Goal: Information Seeking & Learning: Learn about a topic

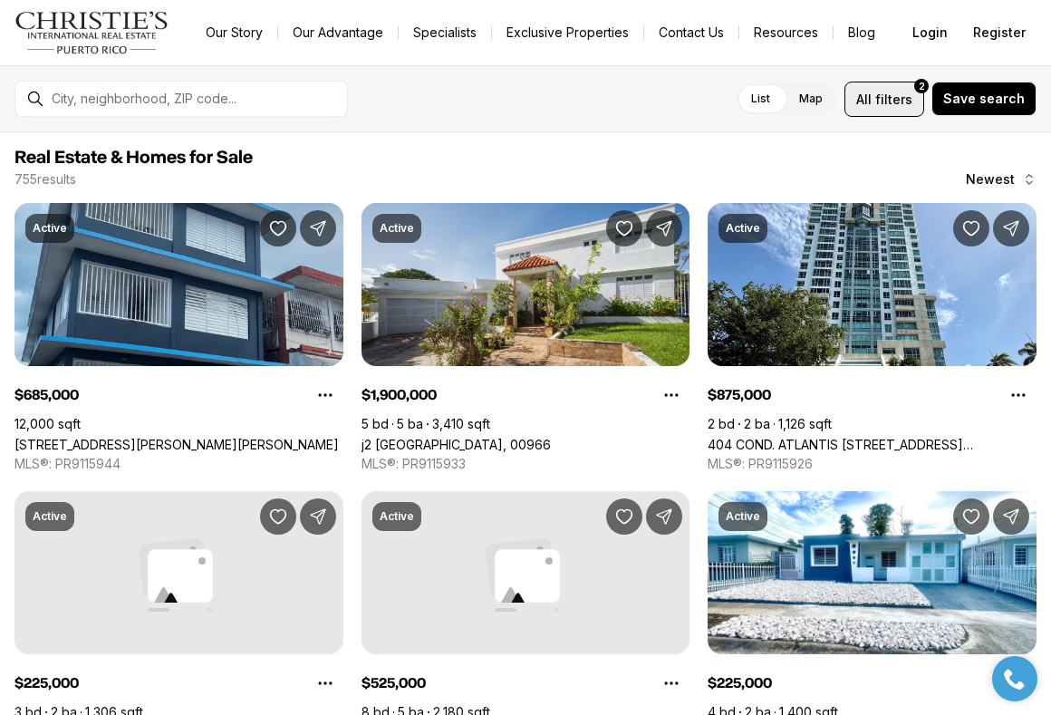
click at [900, 98] on span "filters" at bounding box center [893, 99] width 37 height 19
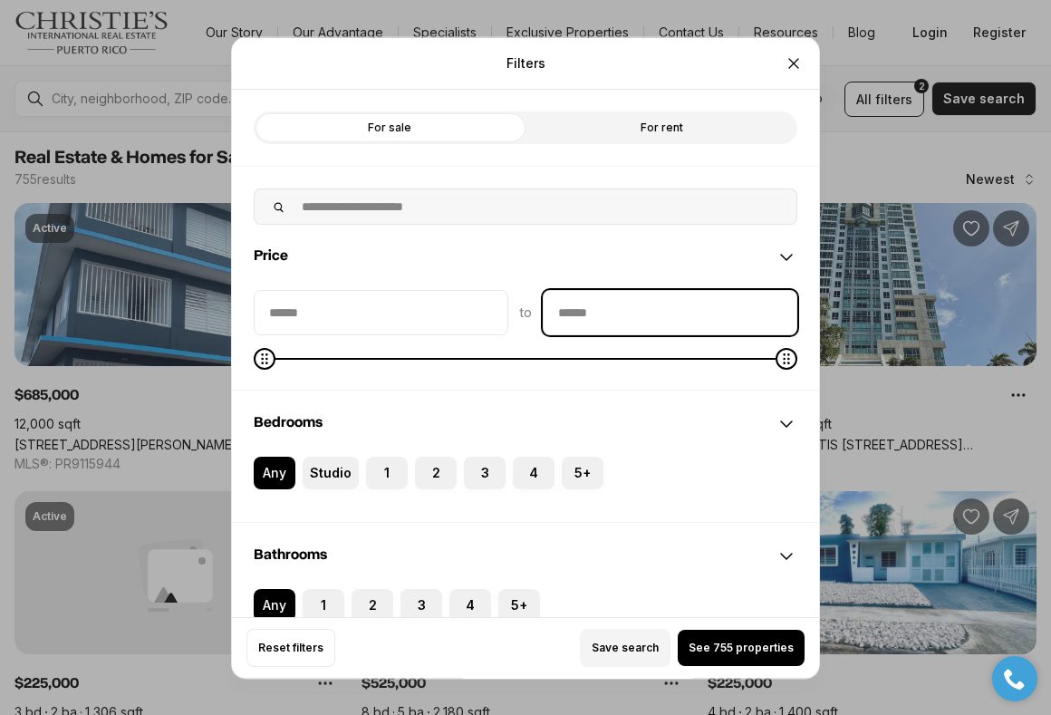
click at [700, 321] on input "priceMax" at bounding box center [669, 311] width 253 height 43
type input "********"
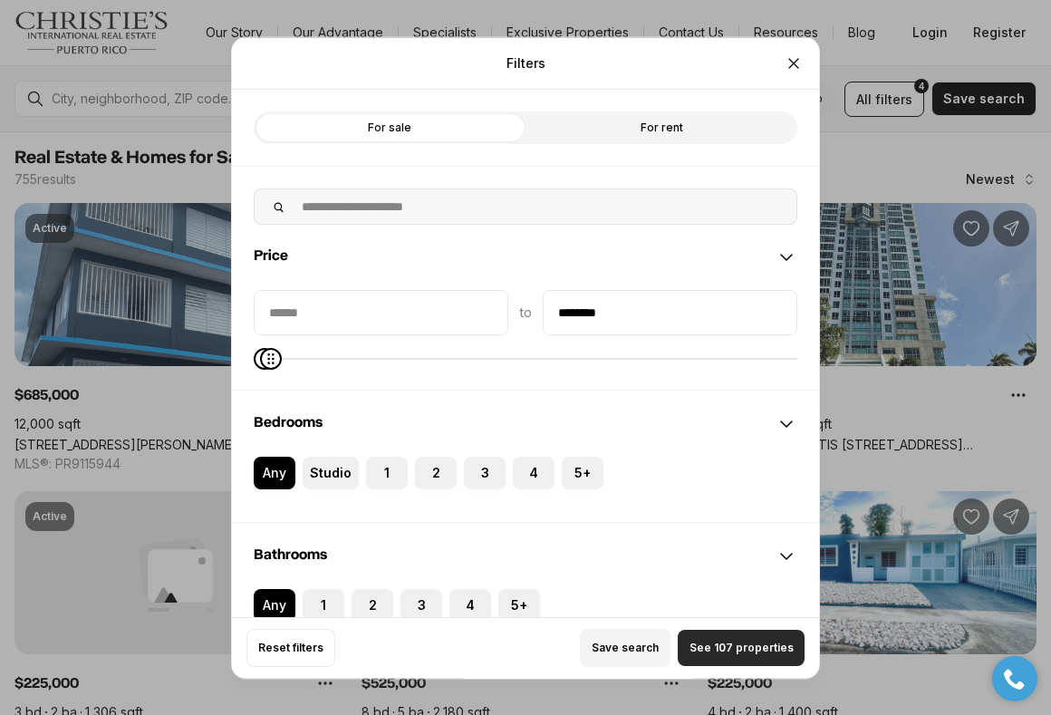
click at [759, 640] on span "See 107 properties" at bounding box center [741, 647] width 104 height 14
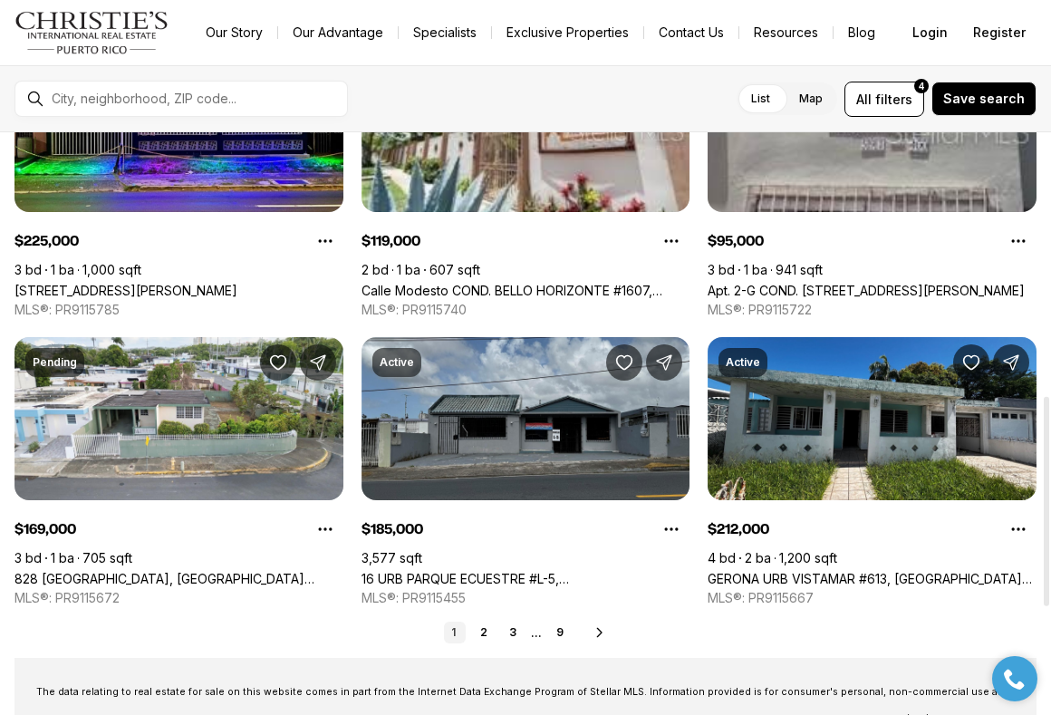
scroll to position [779, 0]
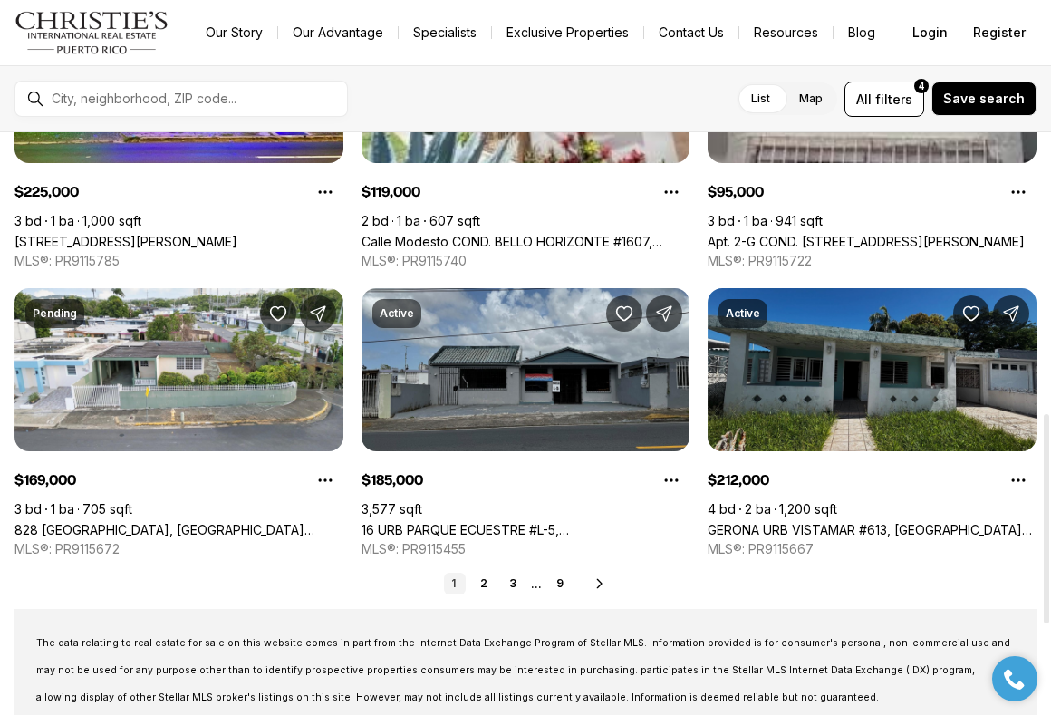
click at [801, 522] on link "GERONA URB VISTAMAR #613, CAROLINA PR, 00983" at bounding box center [871, 529] width 329 height 15
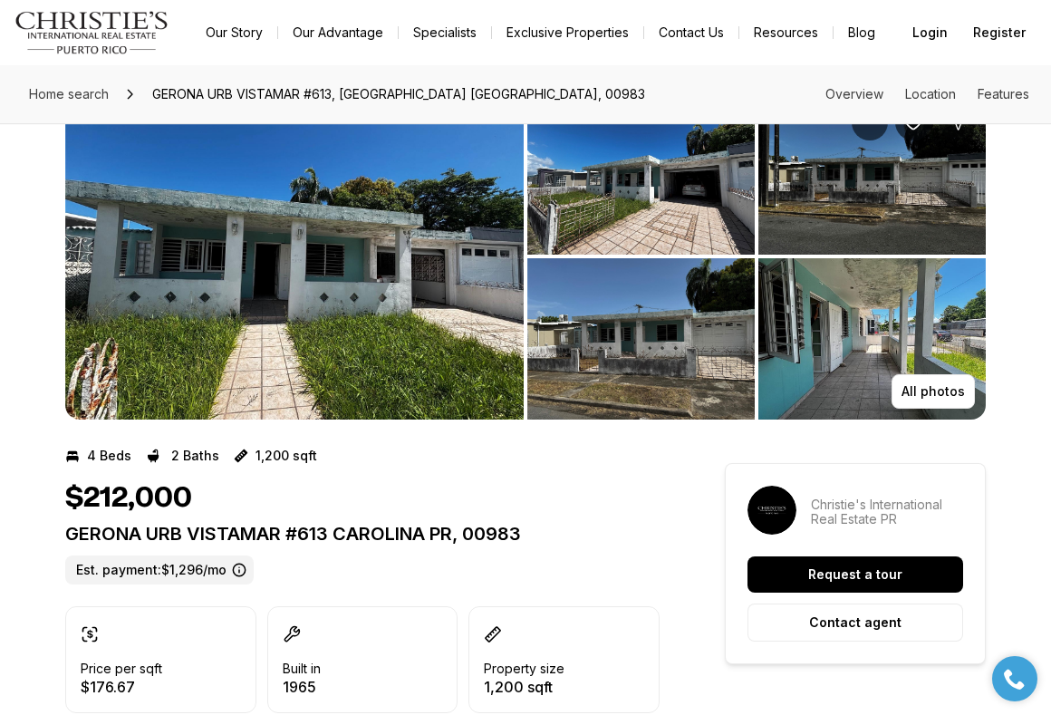
scroll to position [26, 0]
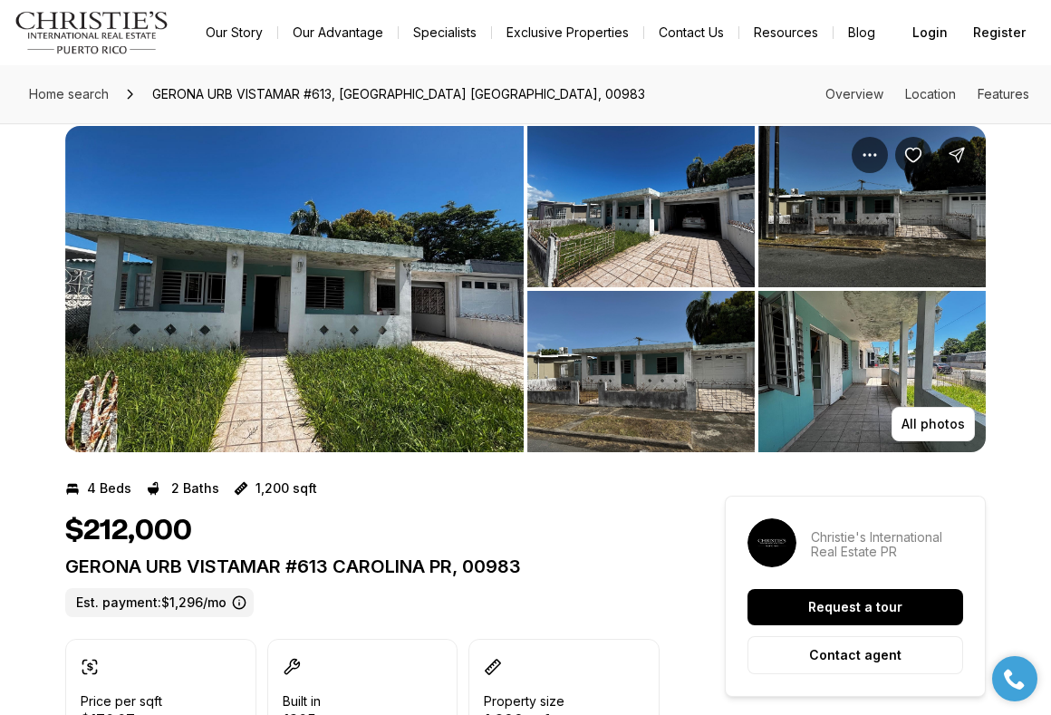
click at [379, 279] on img "View image gallery" at bounding box center [294, 289] width 458 height 326
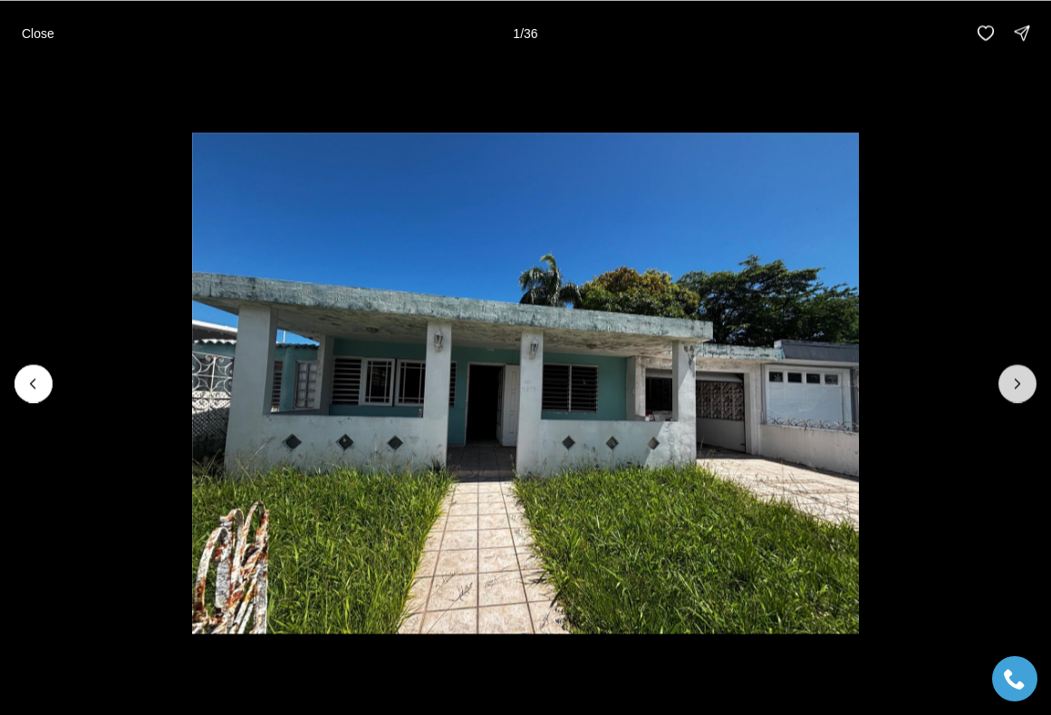
click at [1019, 390] on icon "Next slide" at bounding box center [1017, 383] width 18 height 18
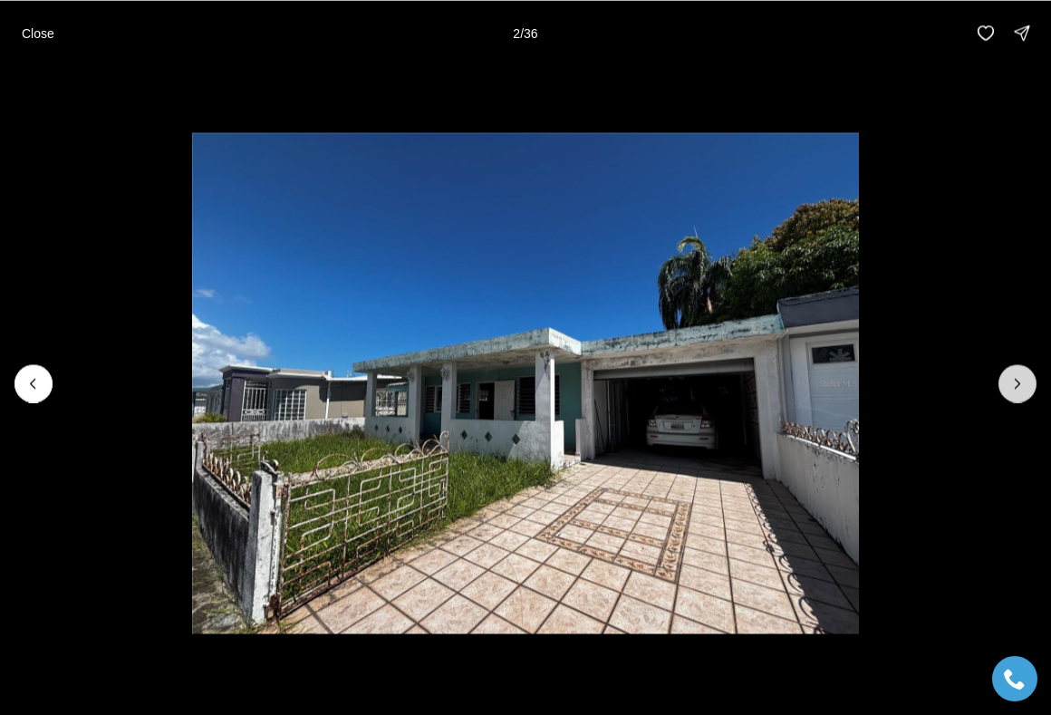
click at [1019, 390] on icon "Next slide" at bounding box center [1017, 383] width 18 height 18
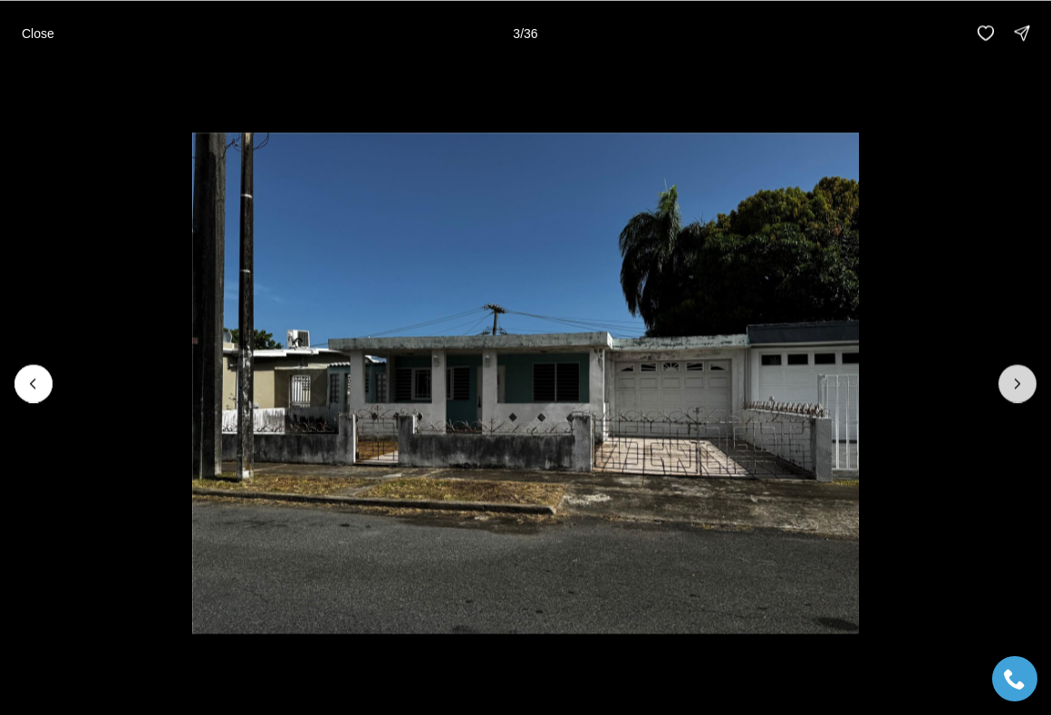
click at [1019, 390] on icon "Next slide" at bounding box center [1017, 383] width 18 height 18
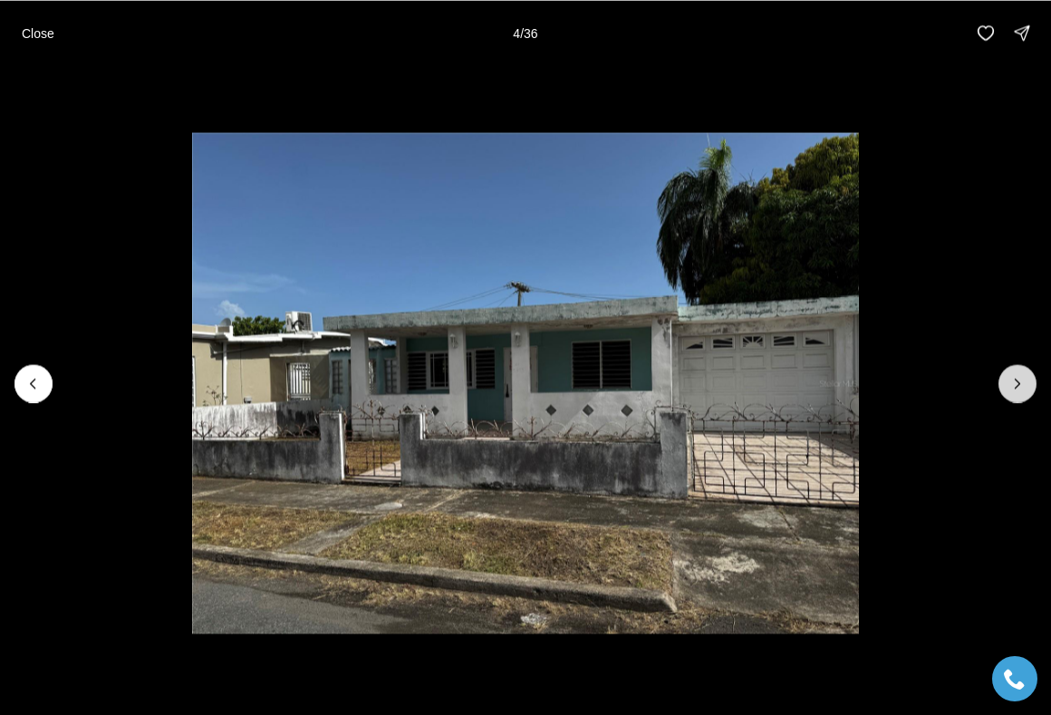
click at [1019, 390] on icon "Next slide" at bounding box center [1017, 383] width 18 height 18
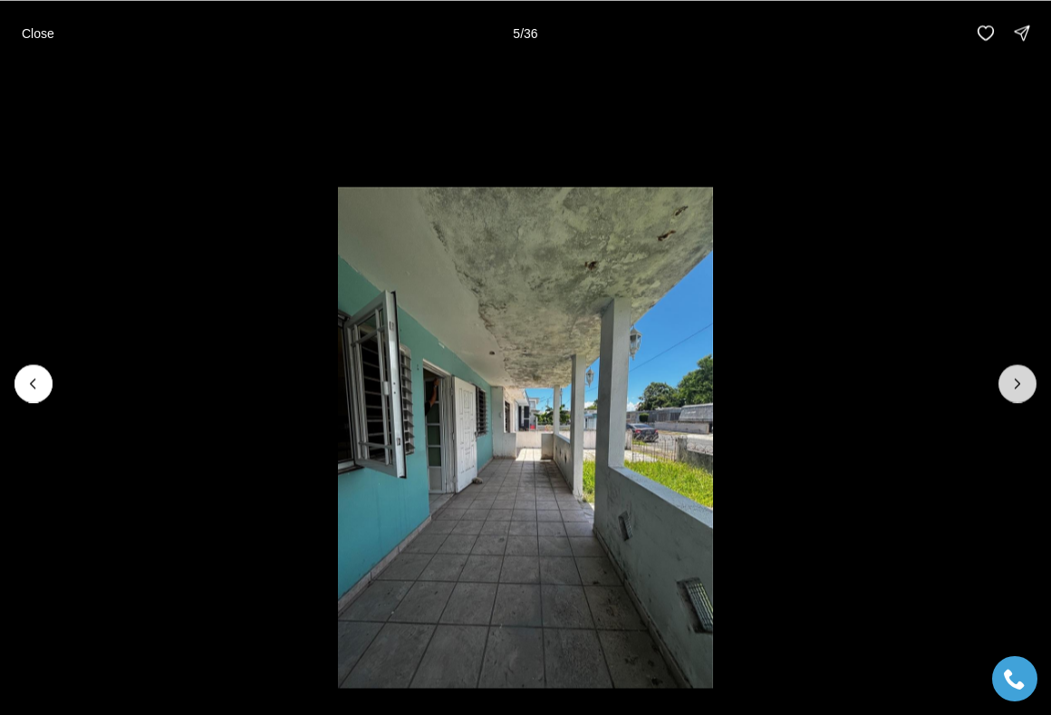
click at [1019, 390] on icon "Next slide" at bounding box center [1017, 383] width 18 height 18
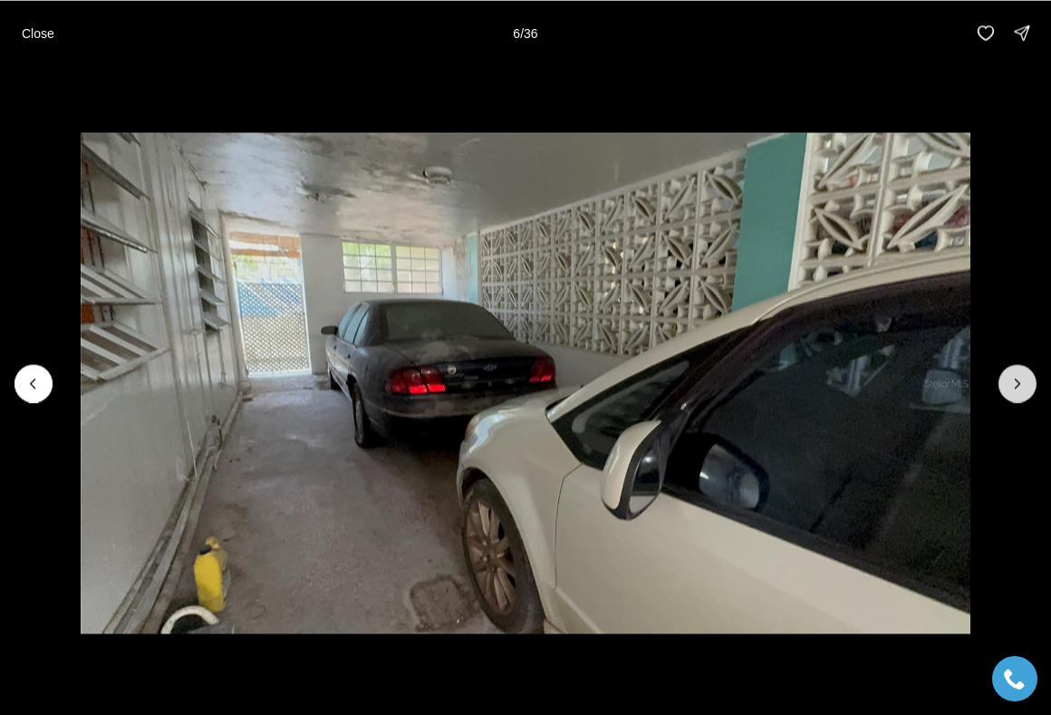
click at [1019, 390] on icon "Next slide" at bounding box center [1017, 383] width 18 height 18
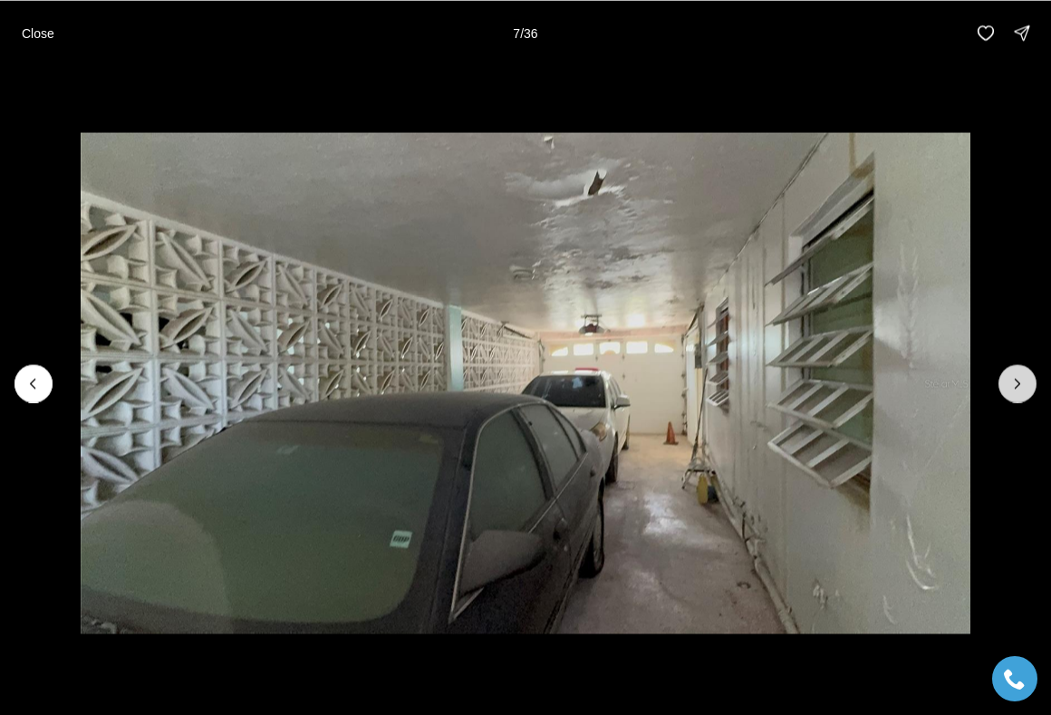
click at [1019, 390] on icon "Next slide" at bounding box center [1017, 383] width 18 height 18
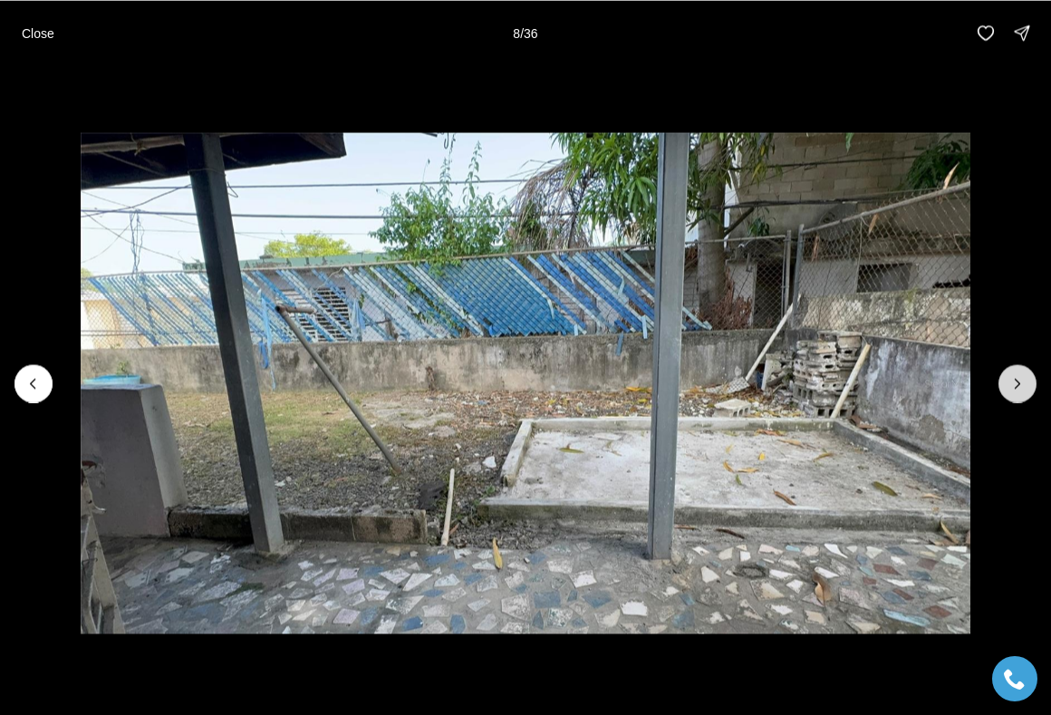
click at [1019, 390] on icon "Next slide" at bounding box center [1017, 383] width 18 height 18
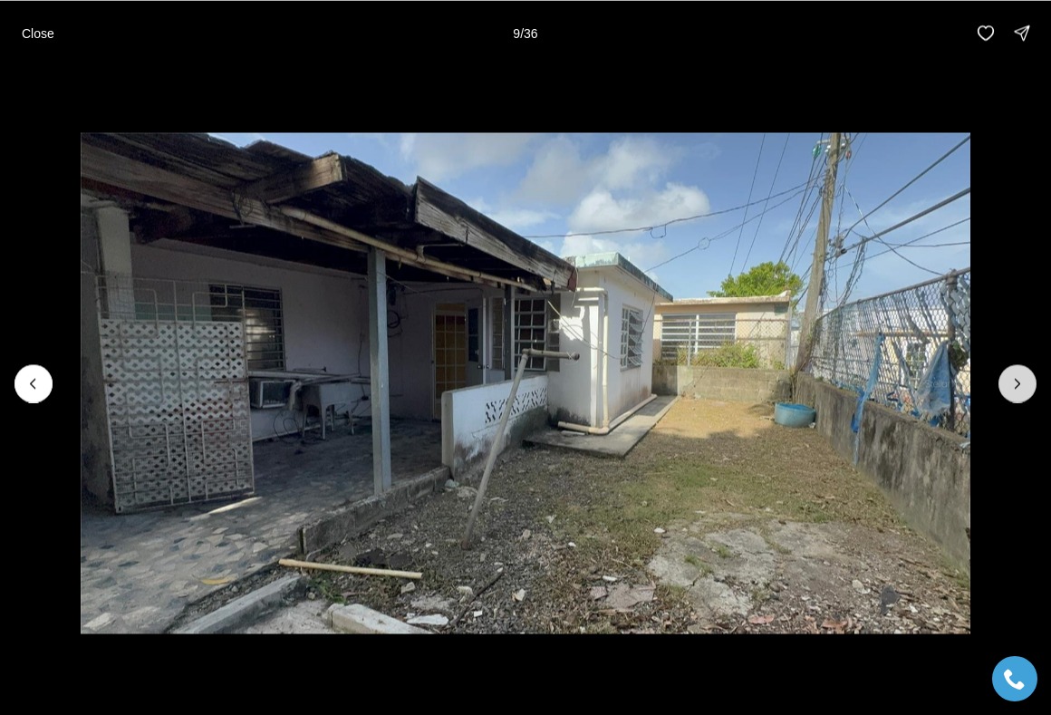
click at [1019, 390] on icon "Next slide" at bounding box center [1017, 383] width 18 height 18
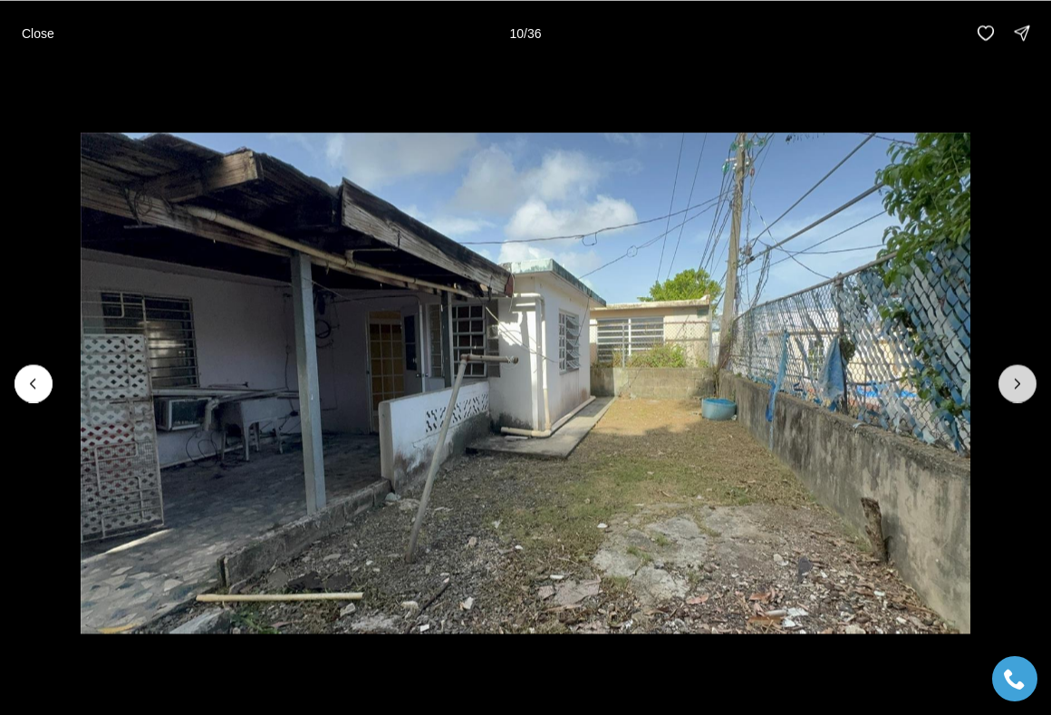
click at [1019, 390] on icon "Next slide" at bounding box center [1017, 383] width 18 height 18
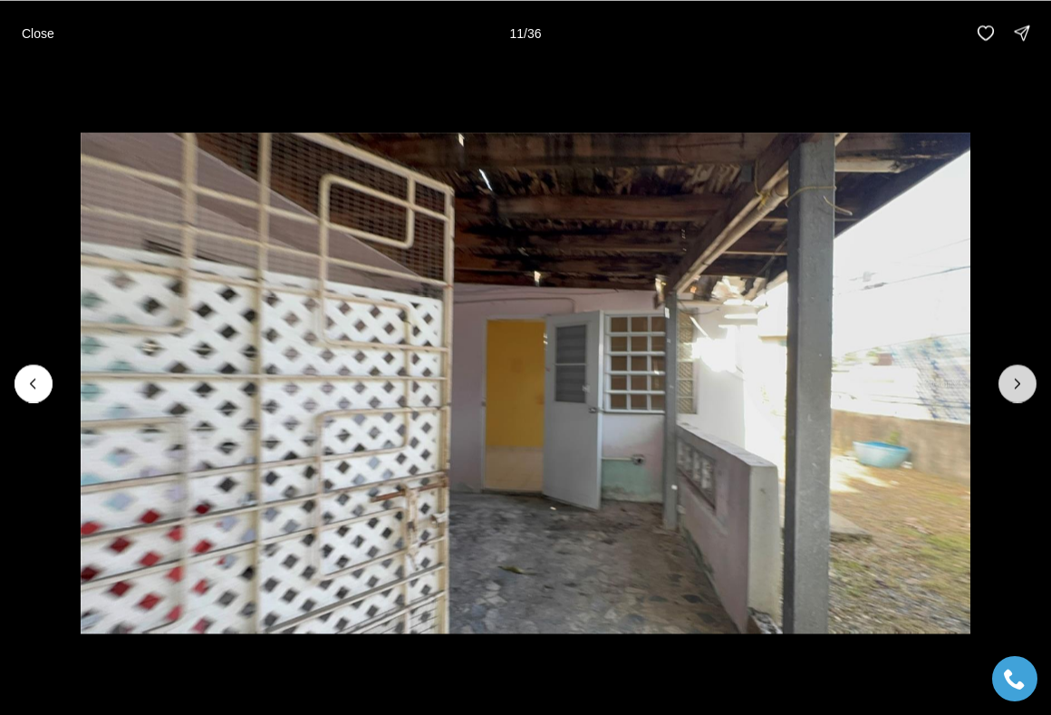
click at [1019, 390] on icon "Next slide" at bounding box center [1017, 383] width 18 height 18
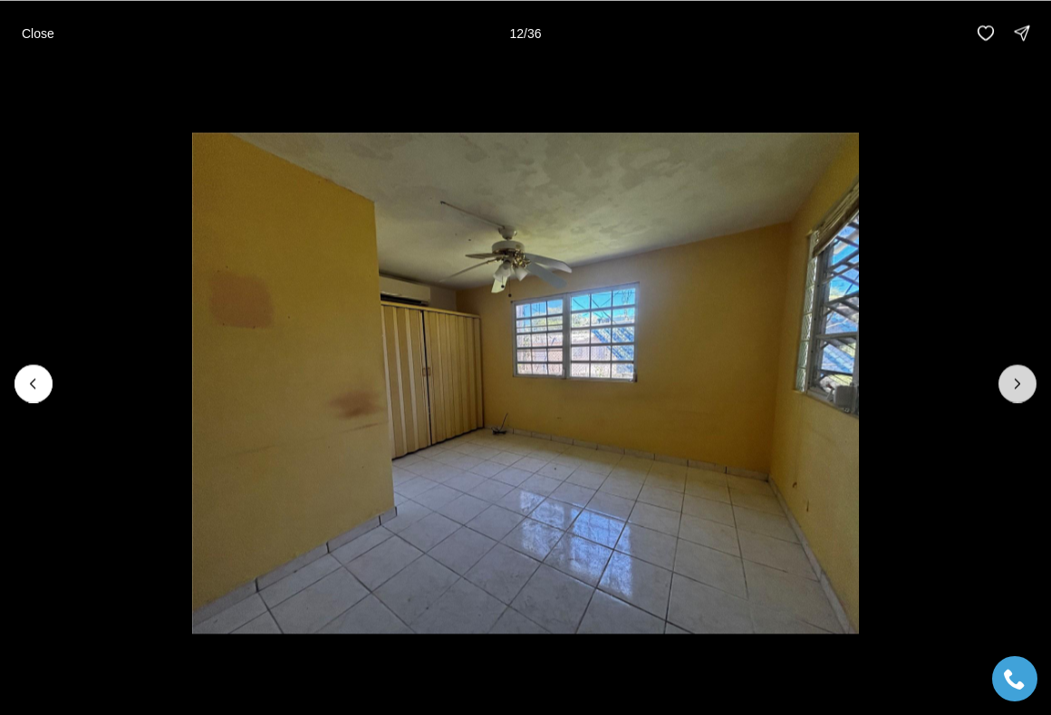
click at [1019, 390] on icon "Next slide" at bounding box center [1017, 383] width 18 height 18
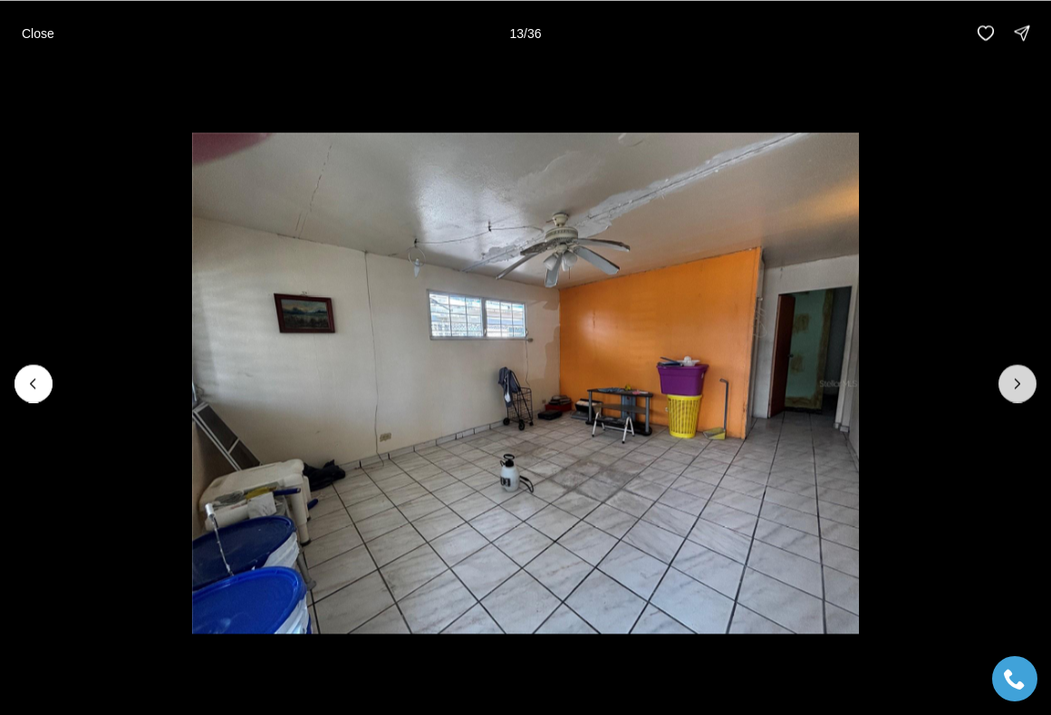
click at [1019, 390] on icon "Next slide" at bounding box center [1017, 383] width 18 height 18
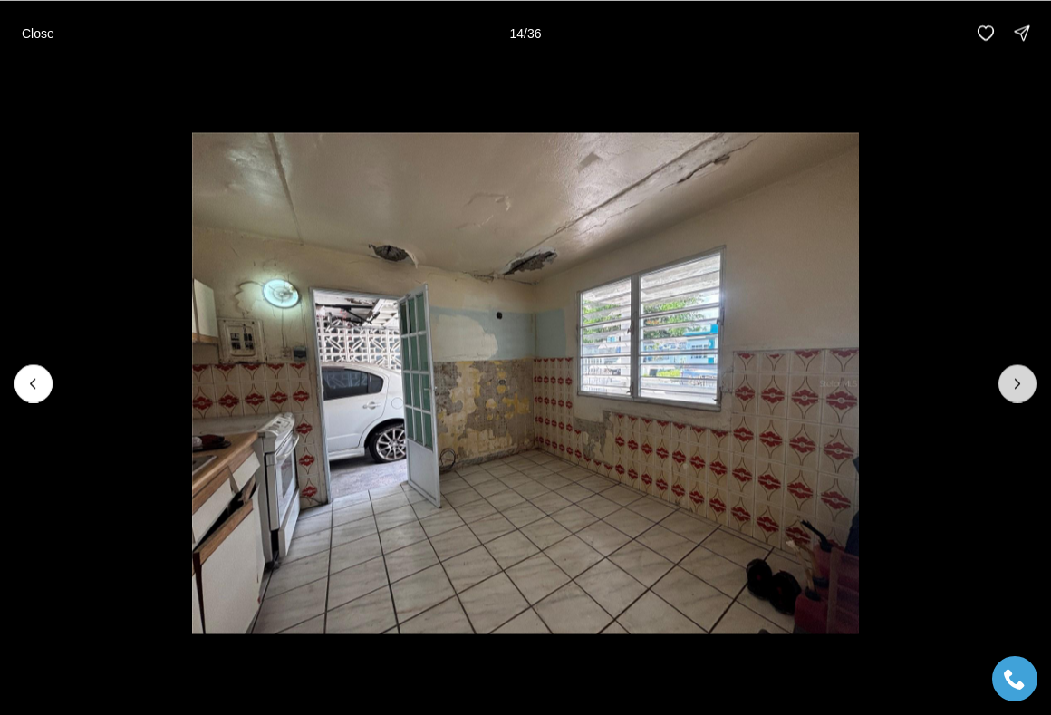
click at [1019, 390] on icon "Next slide" at bounding box center [1017, 383] width 18 height 18
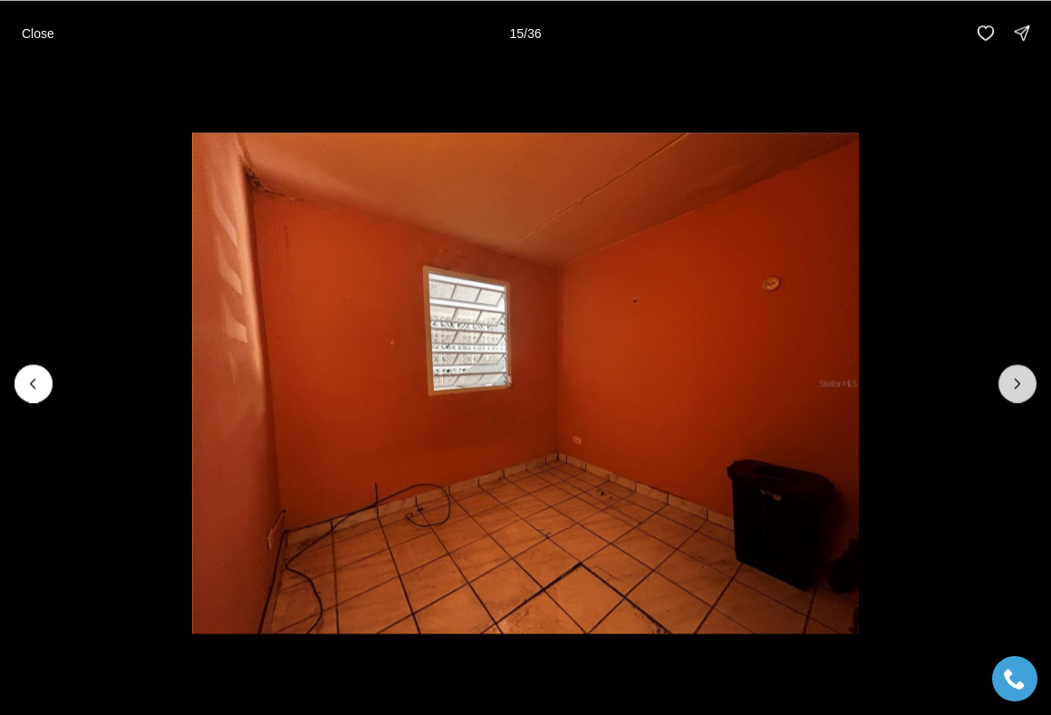
click at [1019, 390] on icon "Next slide" at bounding box center [1017, 383] width 18 height 18
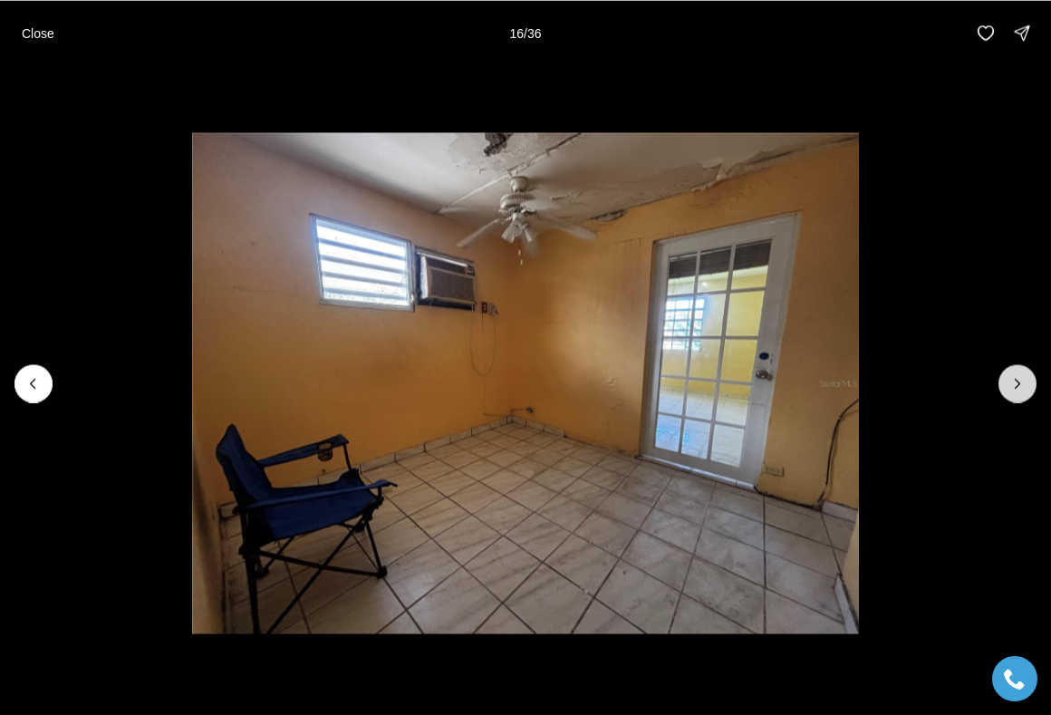
click at [1019, 390] on icon "Next slide" at bounding box center [1017, 383] width 18 height 18
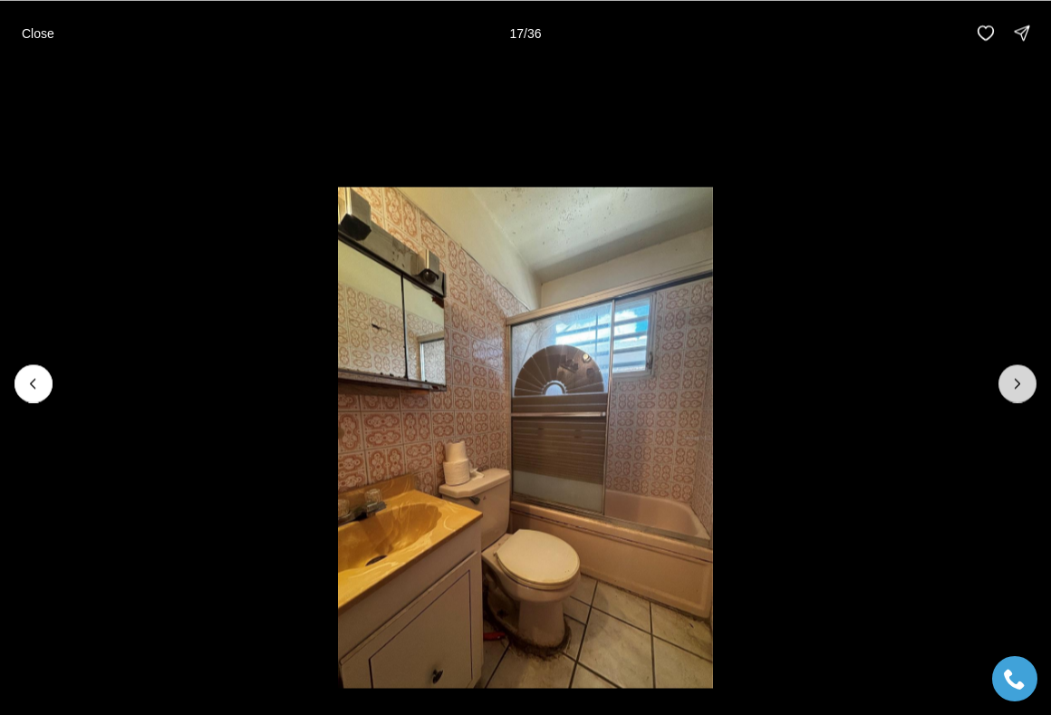
click at [1019, 390] on icon "Next slide" at bounding box center [1017, 383] width 18 height 18
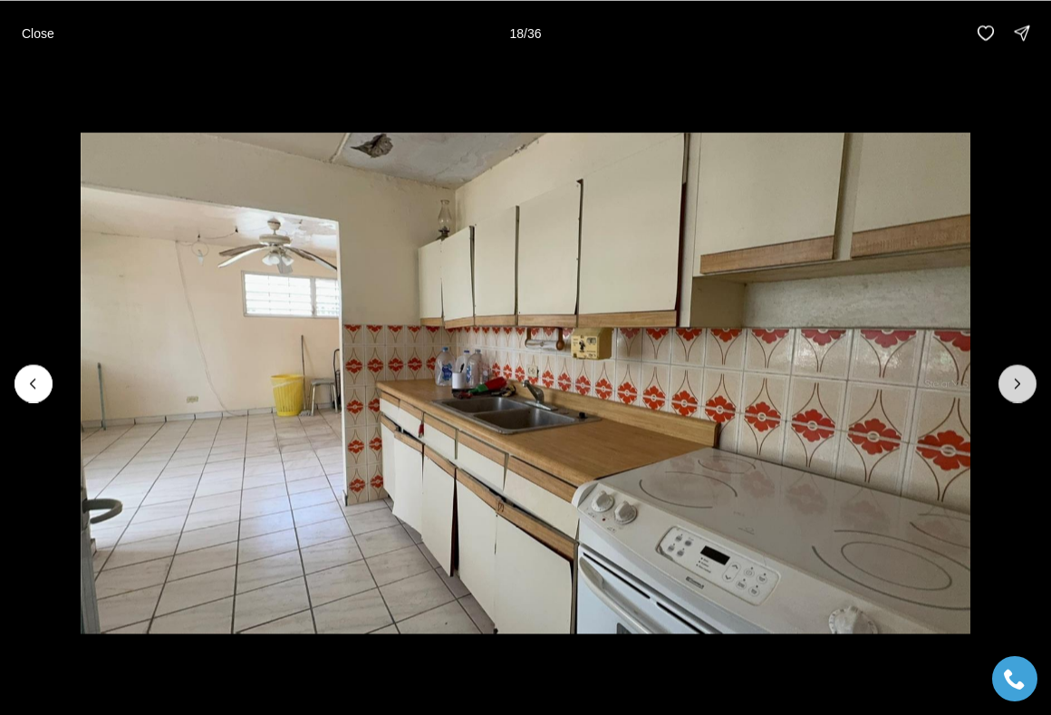
click at [1019, 390] on icon "Next slide" at bounding box center [1017, 383] width 18 height 18
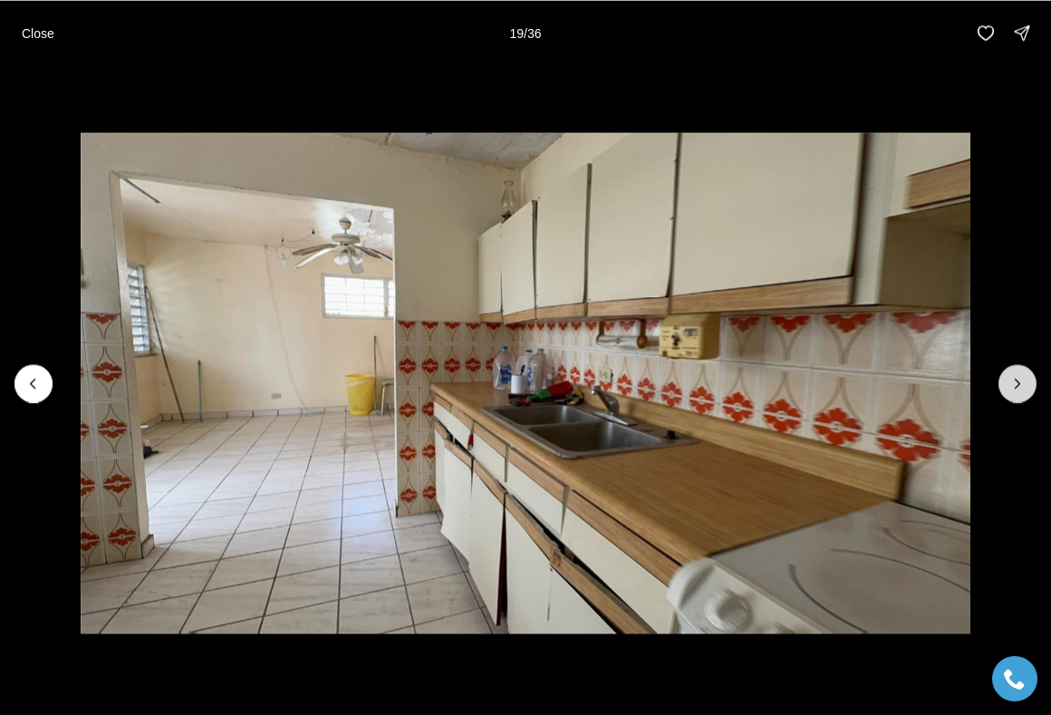
click at [1019, 390] on icon "Next slide" at bounding box center [1017, 383] width 18 height 18
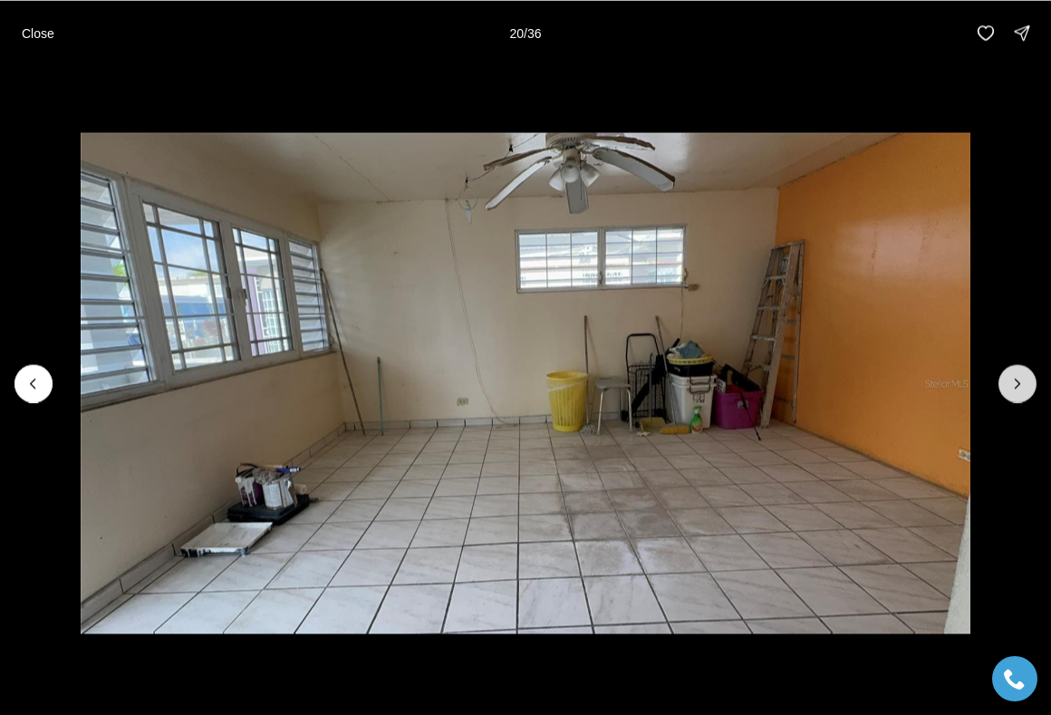
click at [1019, 390] on icon "Next slide" at bounding box center [1017, 383] width 18 height 18
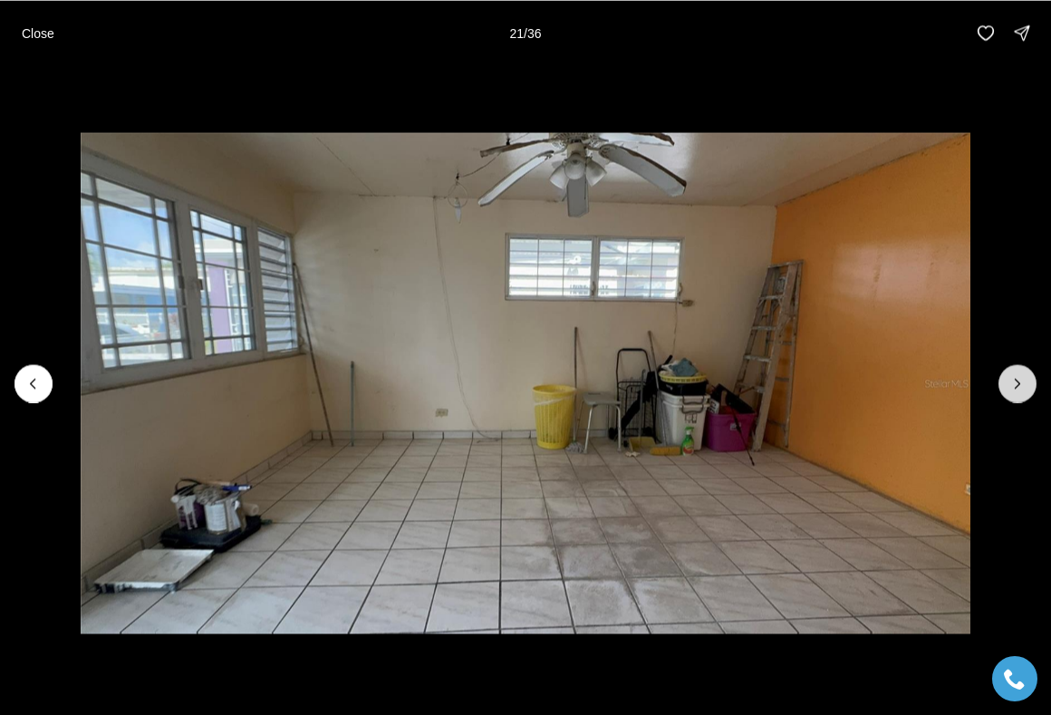
click at [1019, 390] on icon "Next slide" at bounding box center [1017, 383] width 18 height 18
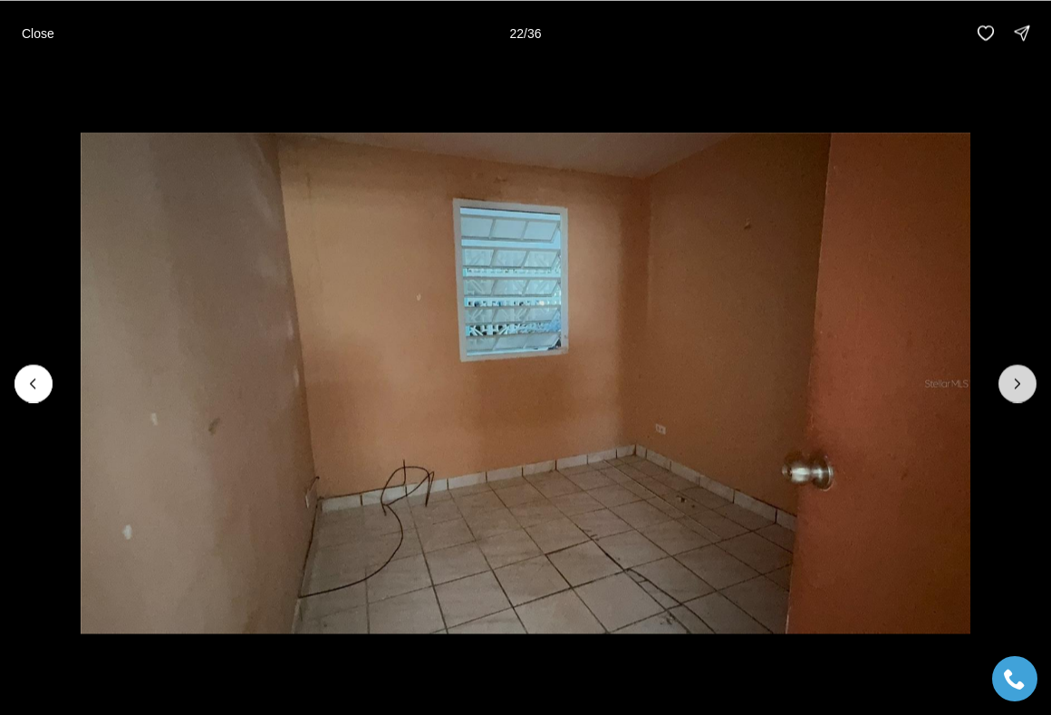
click at [1019, 390] on icon "Next slide" at bounding box center [1017, 383] width 18 height 18
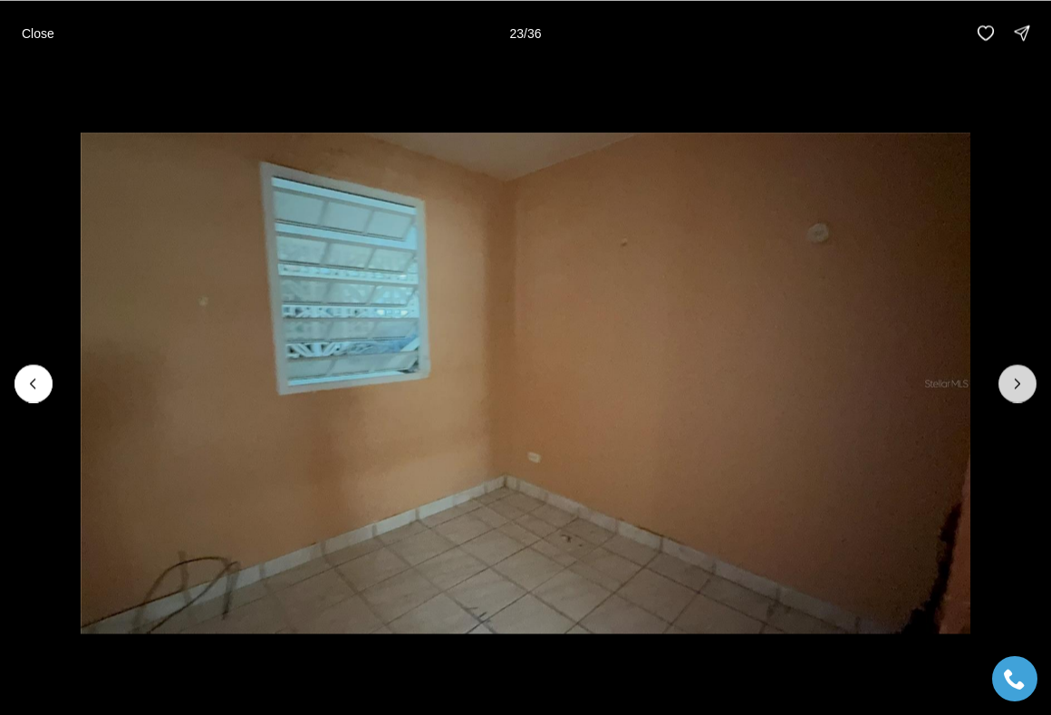
click at [1019, 389] on icon "Next slide" at bounding box center [1017, 383] width 18 height 18
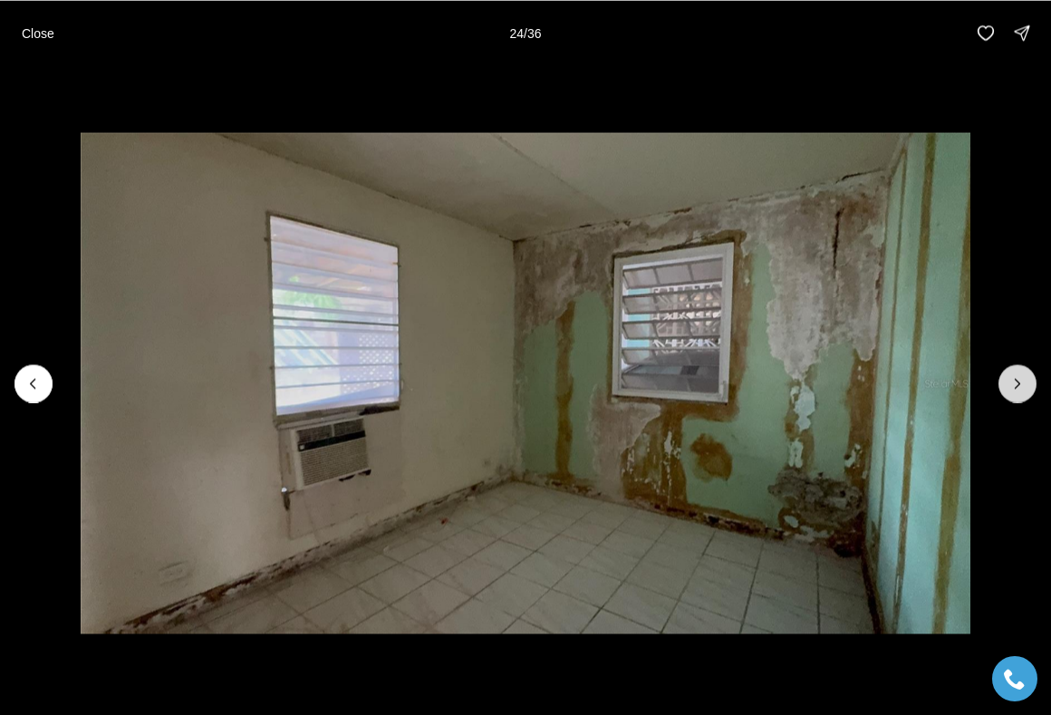
click at [1019, 389] on icon "Next slide" at bounding box center [1017, 383] width 18 height 18
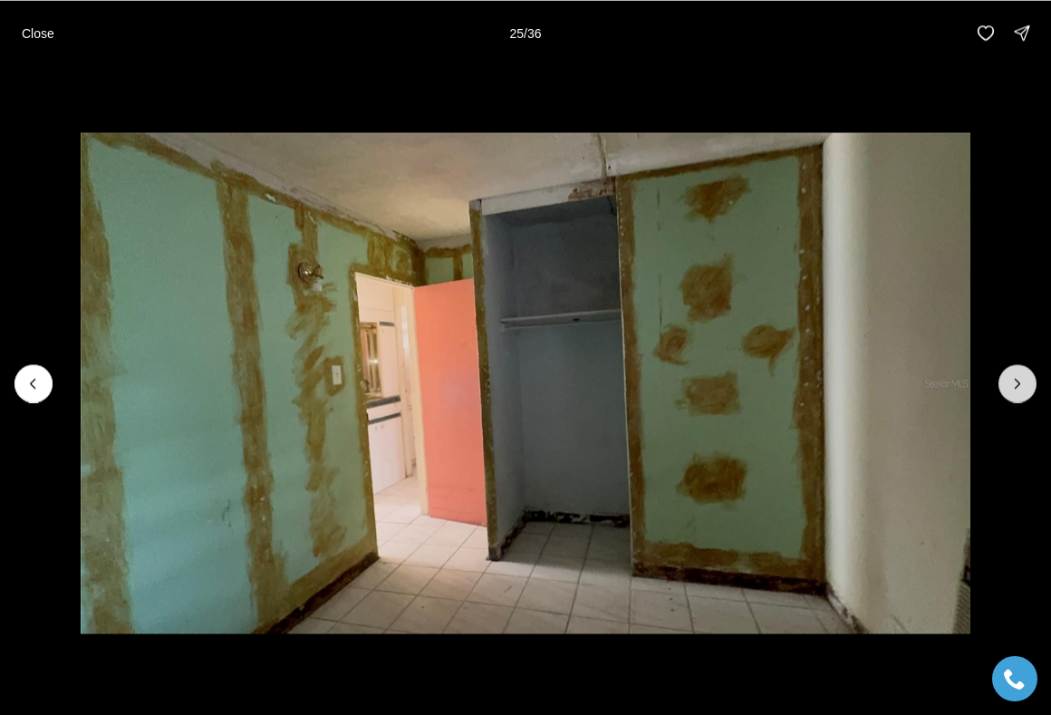
click at [1019, 389] on icon "Next slide" at bounding box center [1017, 383] width 18 height 18
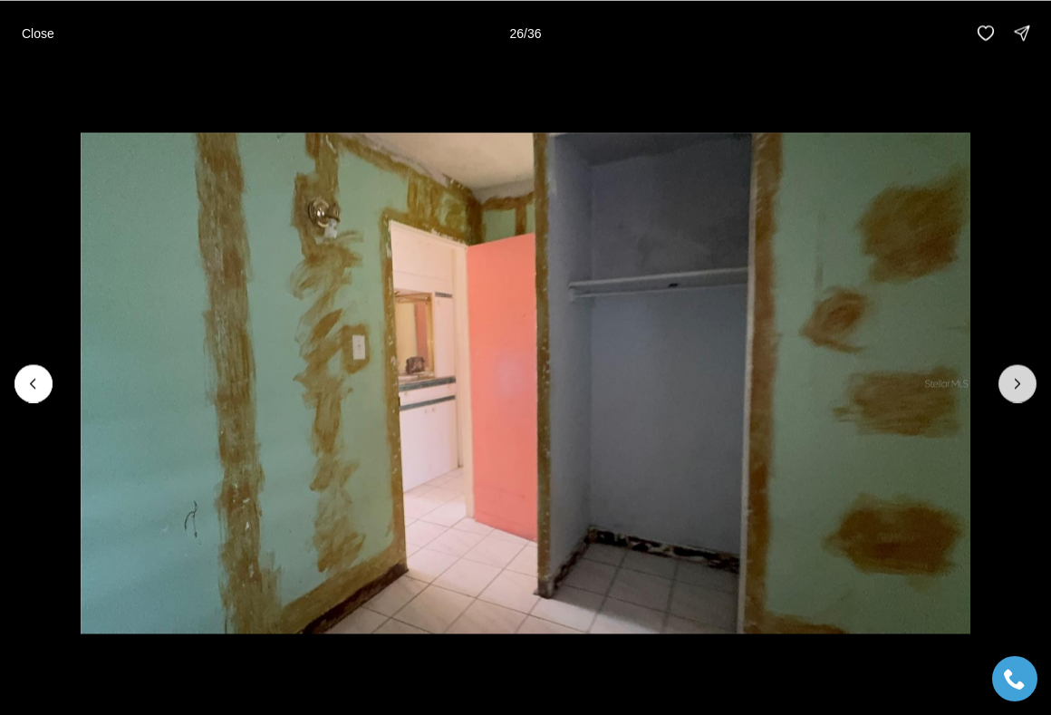
click at [1019, 389] on icon "Next slide" at bounding box center [1017, 383] width 18 height 18
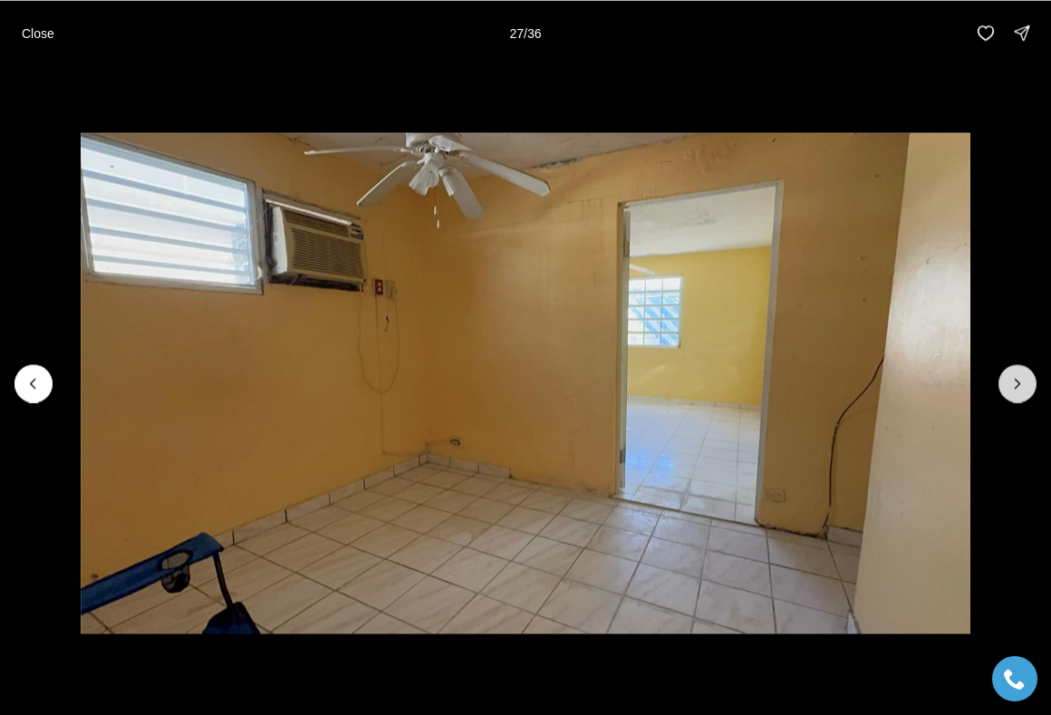
click at [1019, 389] on icon "Next slide" at bounding box center [1017, 383] width 18 height 18
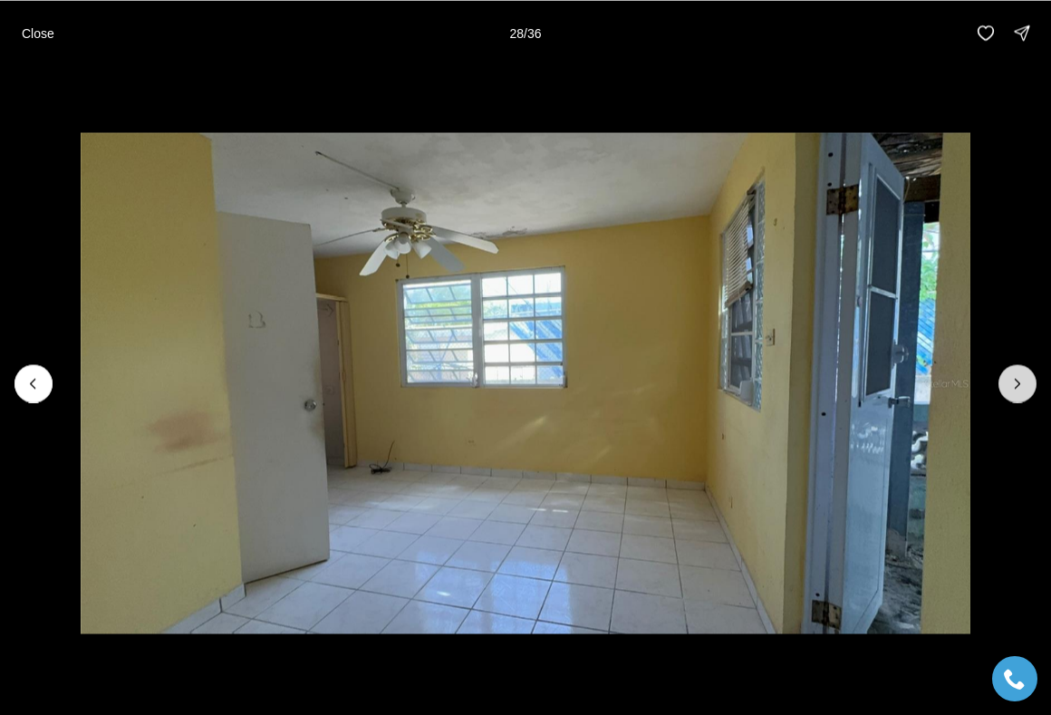
click at [1019, 389] on icon "Next slide" at bounding box center [1017, 383] width 18 height 18
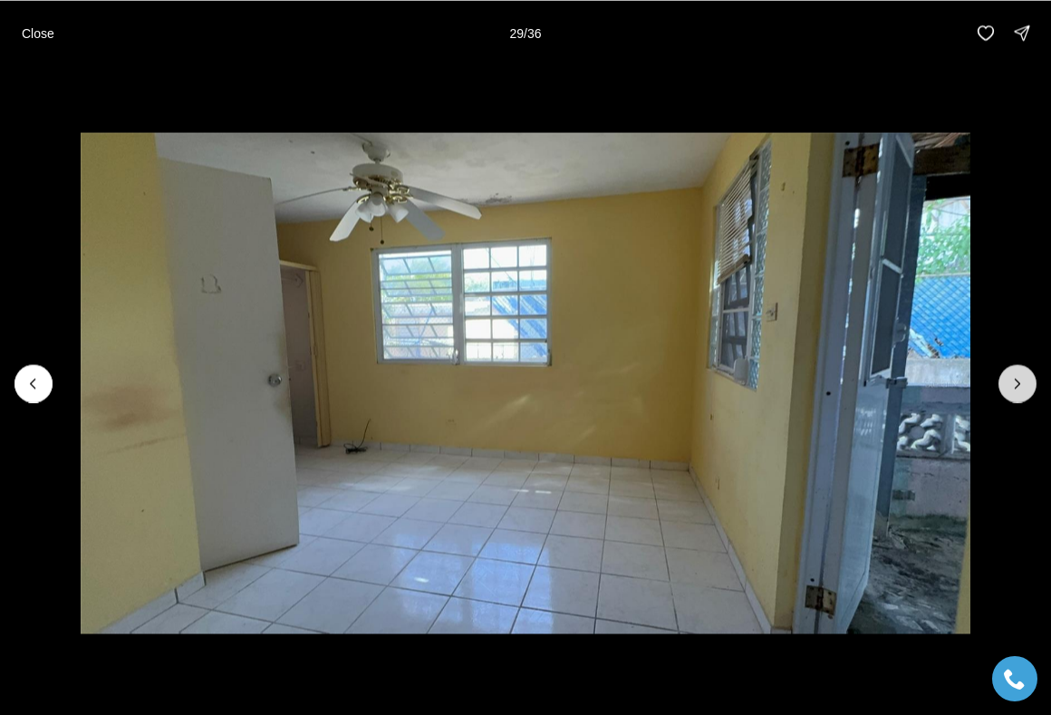
click at [1019, 389] on icon "Next slide" at bounding box center [1017, 383] width 18 height 18
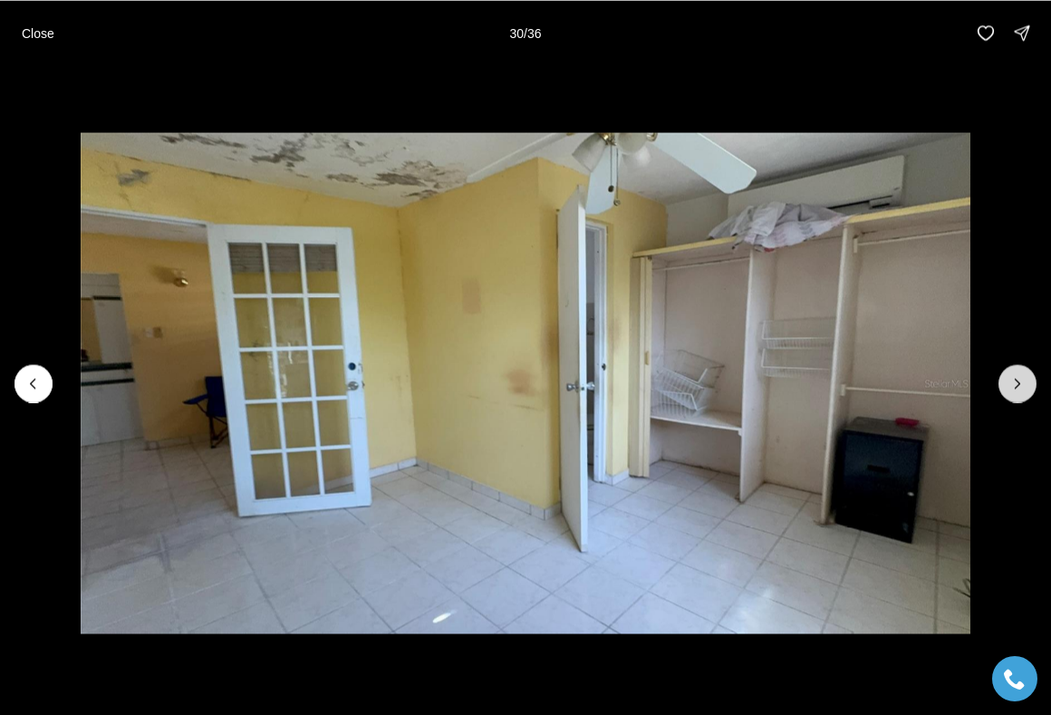
click at [1019, 389] on icon "Next slide" at bounding box center [1017, 383] width 18 height 18
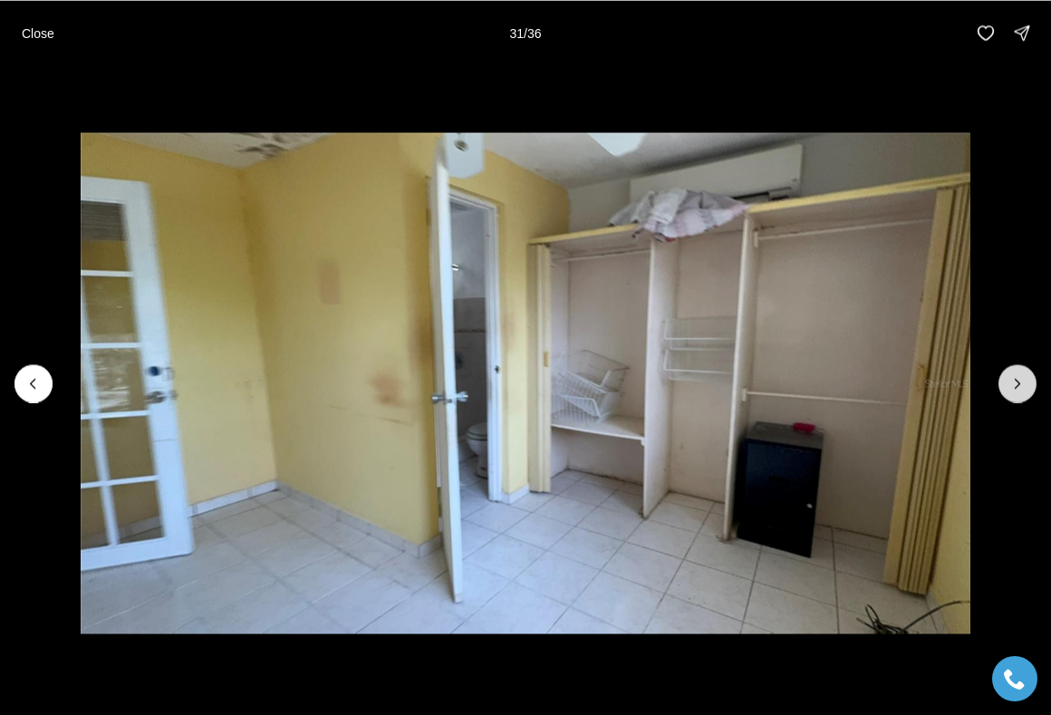
click at [1019, 389] on icon "Next slide" at bounding box center [1017, 383] width 18 height 18
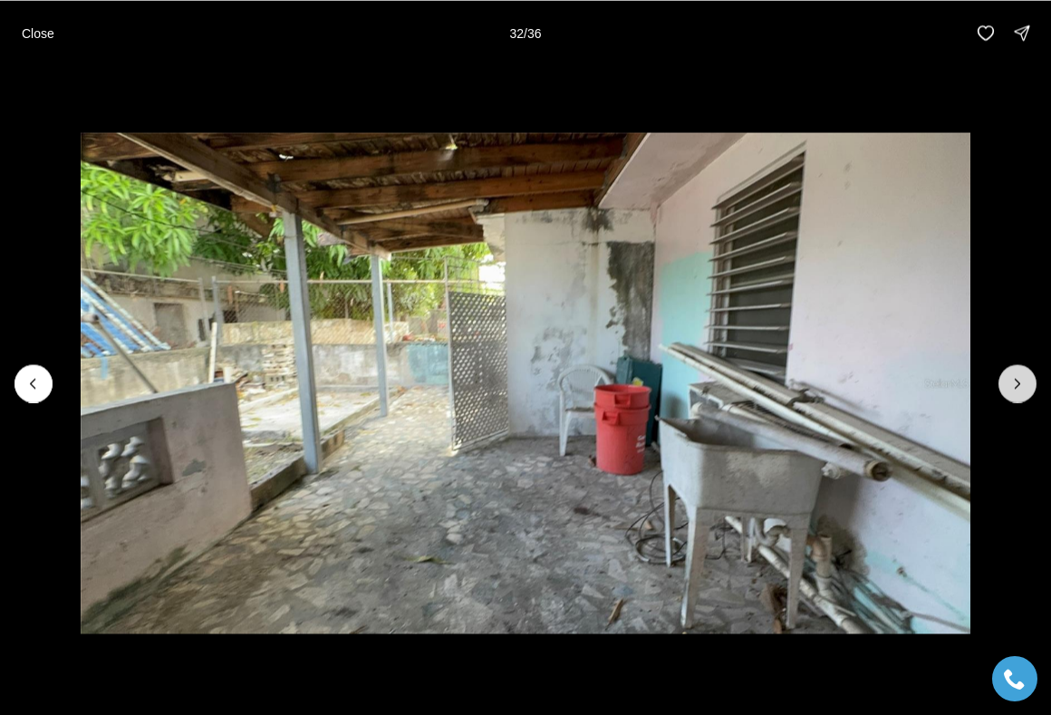
click at [1019, 389] on icon "Next slide" at bounding box center [1017, 383] width 18 height 18
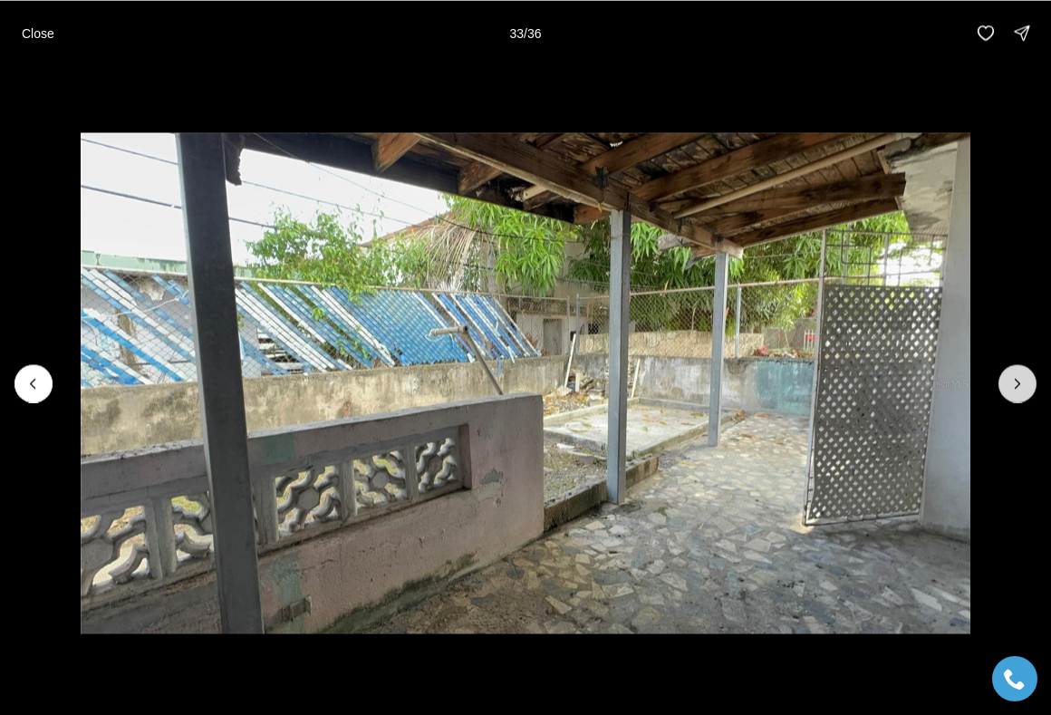
click at [1019, 388] on icon "Next slide" at bounding box center [1017, 383] width 18 height 18
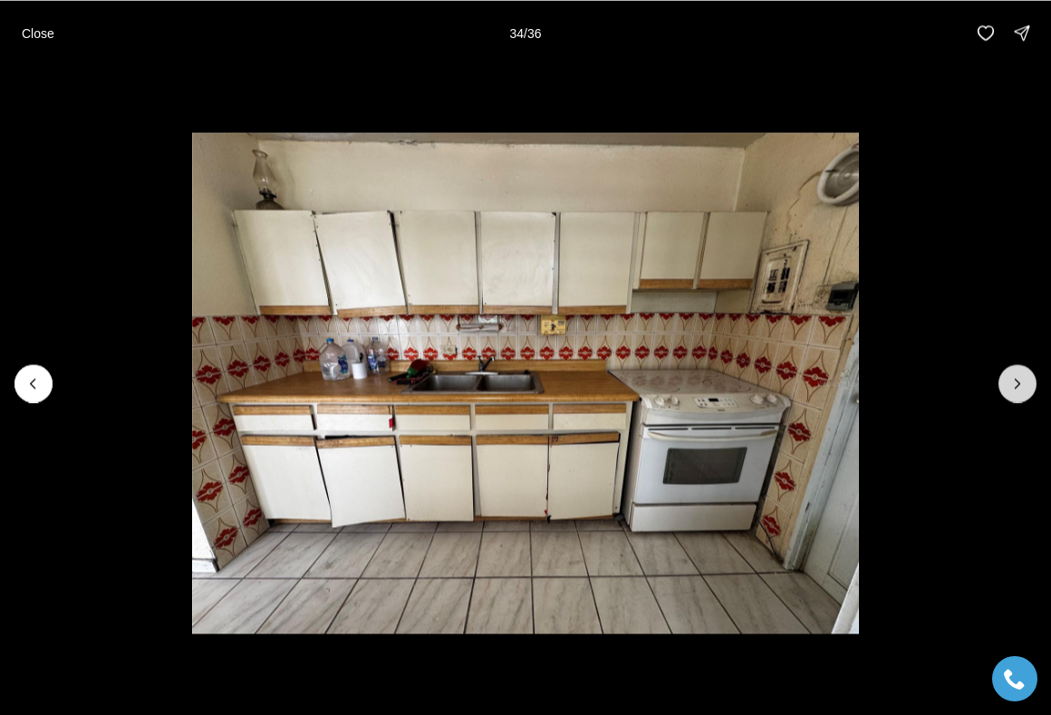
click at [1019, 389] on icon "Next slide" at bounding box center [1017, 383] width 18 height 18
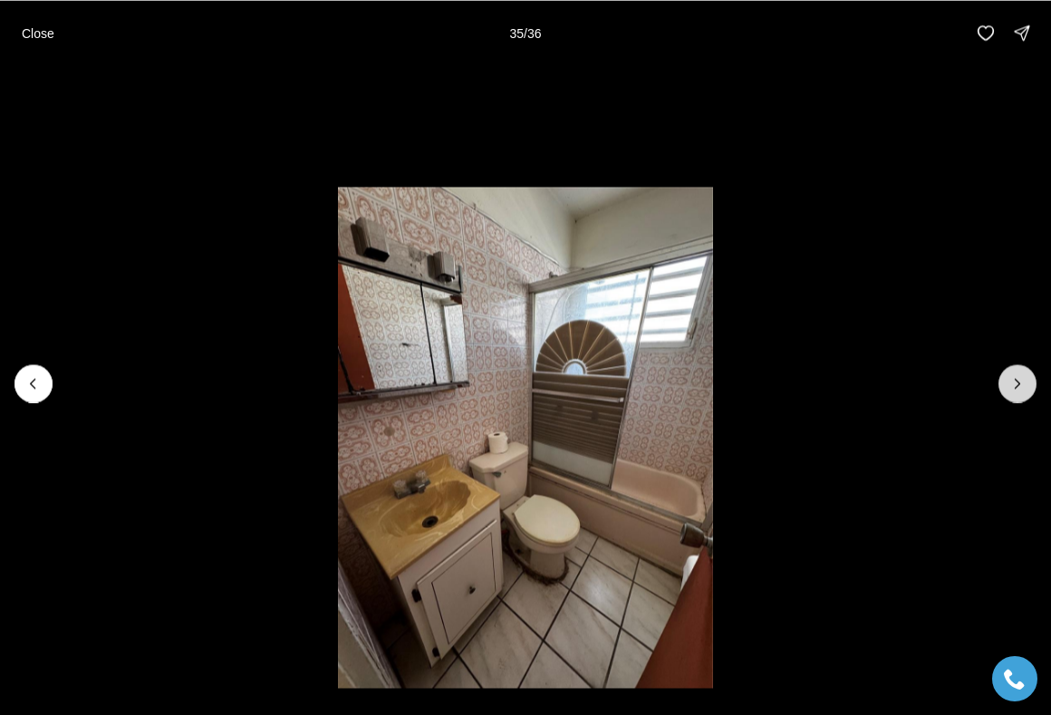
click at [1019, 387] on icon "Next slide" at bounding box center [1017, 383] width 18 height 18
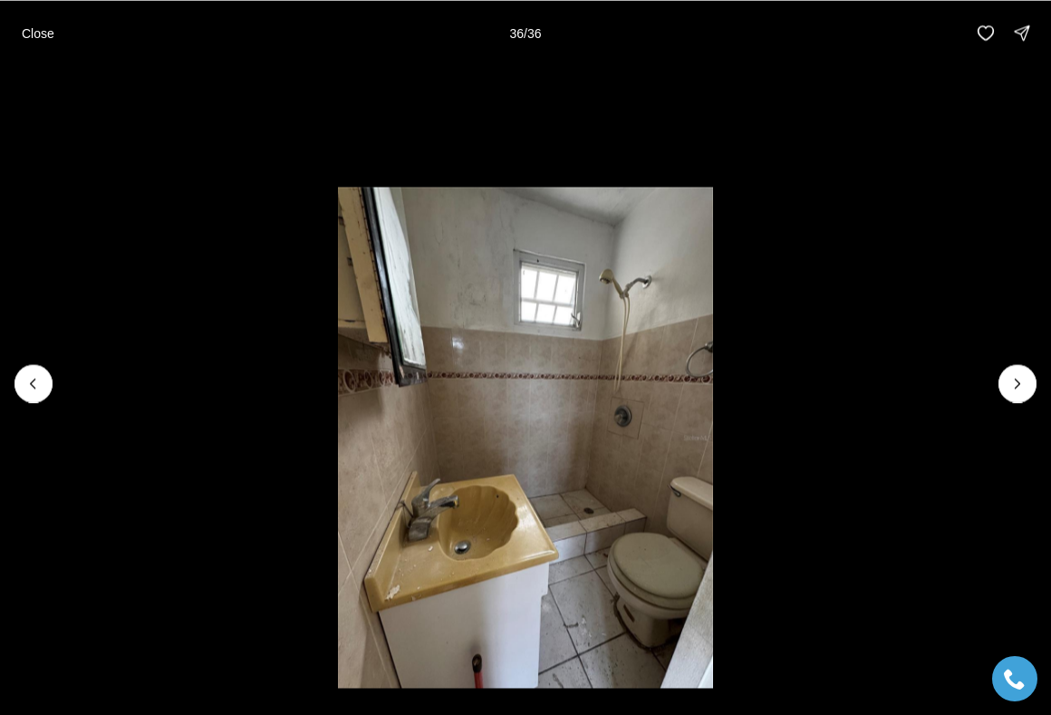
click at [1019, 386] on div at bounding box center [1017, 383] width 38 height 38
click at [43, 41] on button "Close" at bounding box center [38, 32] width 54 height 36
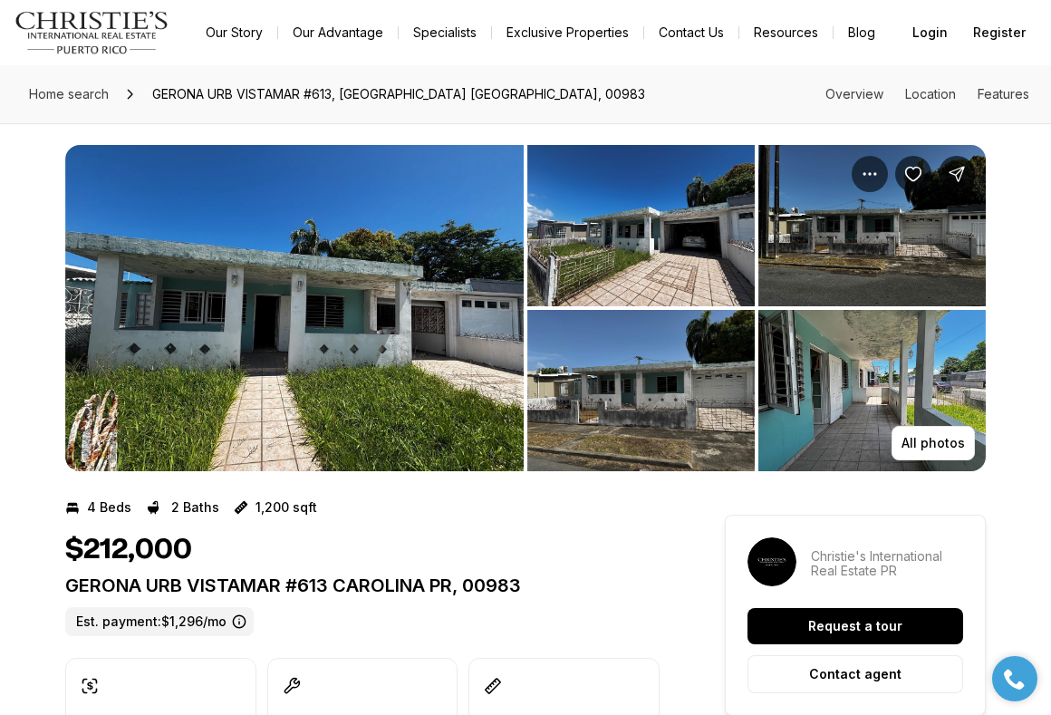
scroll to position [0, 0]
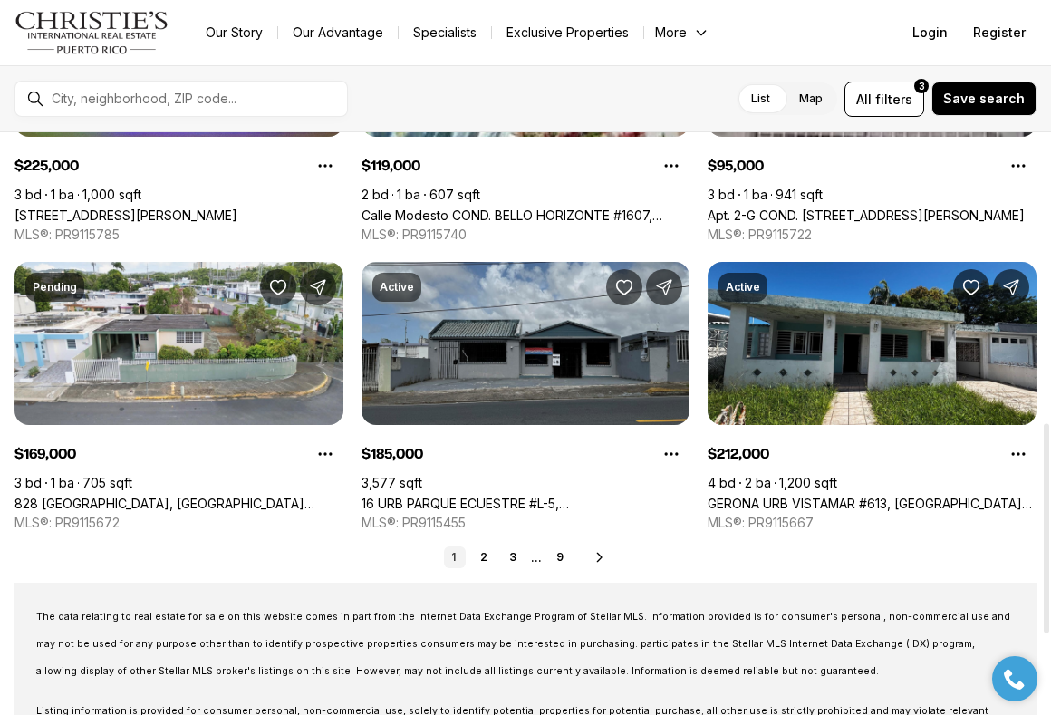
scroll to position [812, 0]
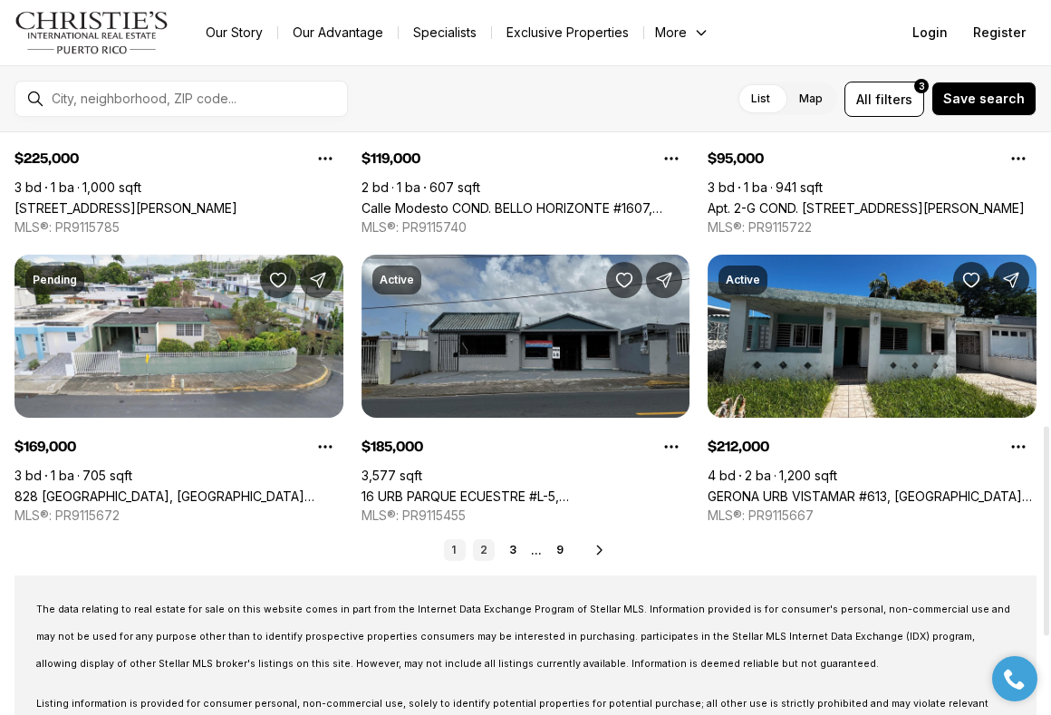
click at [485, 552] on link "2" at bounding box center [484, 550] width 22 height 22
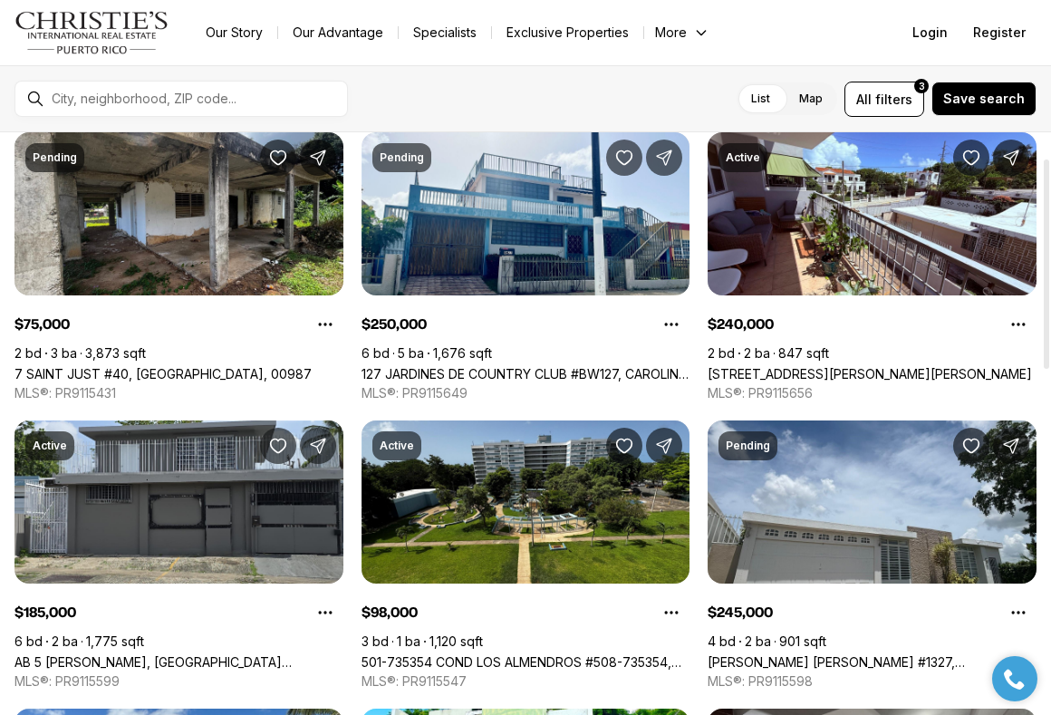
scroll to position [52, 0]
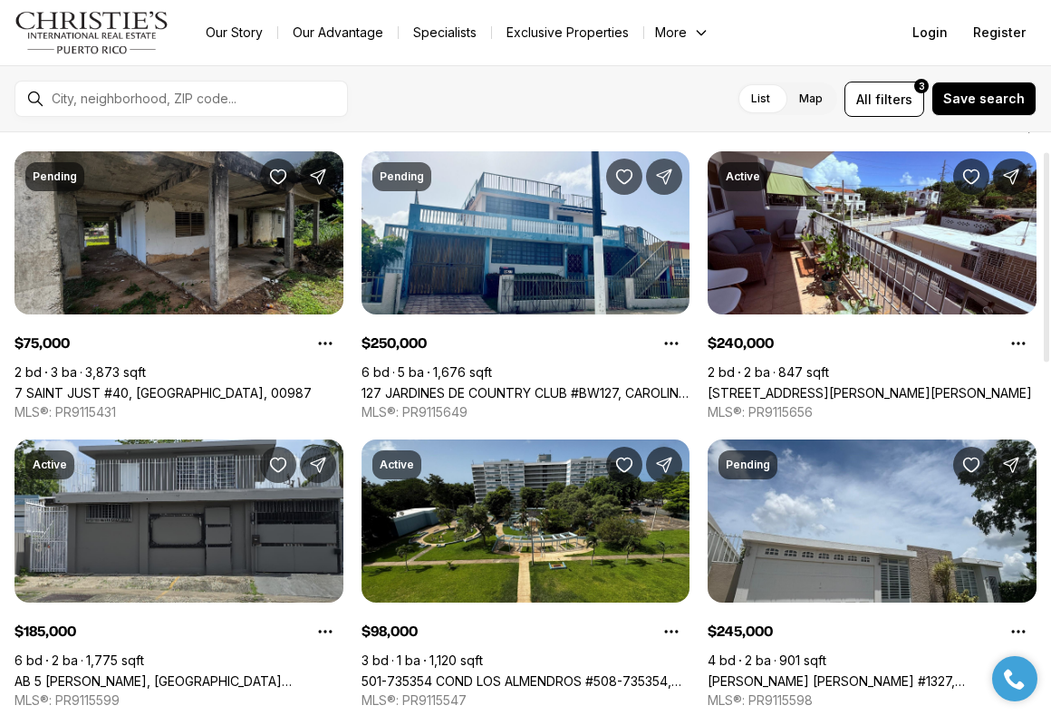
click at [204, 385] on link "7 SAINT JUST #40, [GEOGRAPHIC_DATA], 00987" at bounding box center [162, 392] width 297 height 15
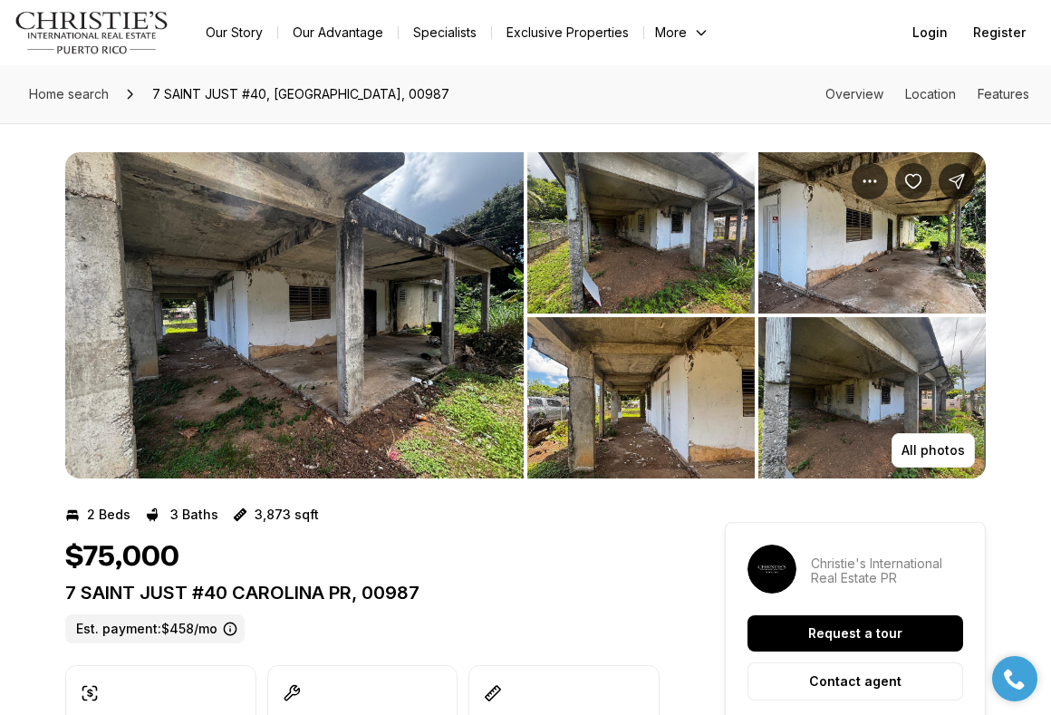
scroll to position [12, 0]
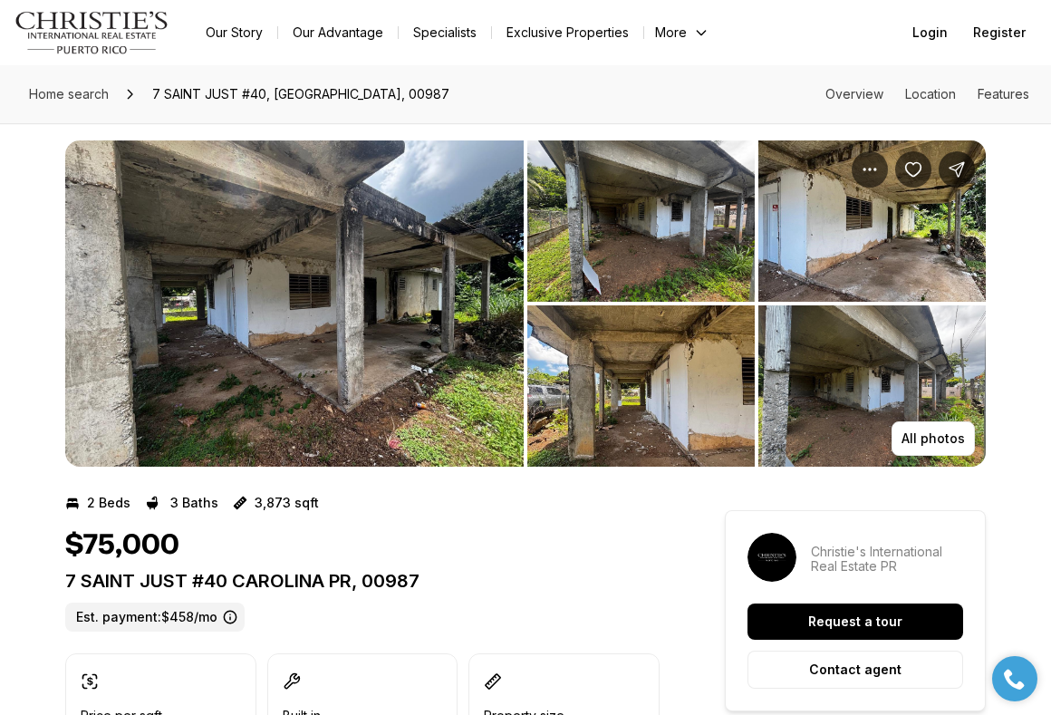
click at [465, 333] on img "View image gallery" at bounding box center [294, 303] width 458 height 326
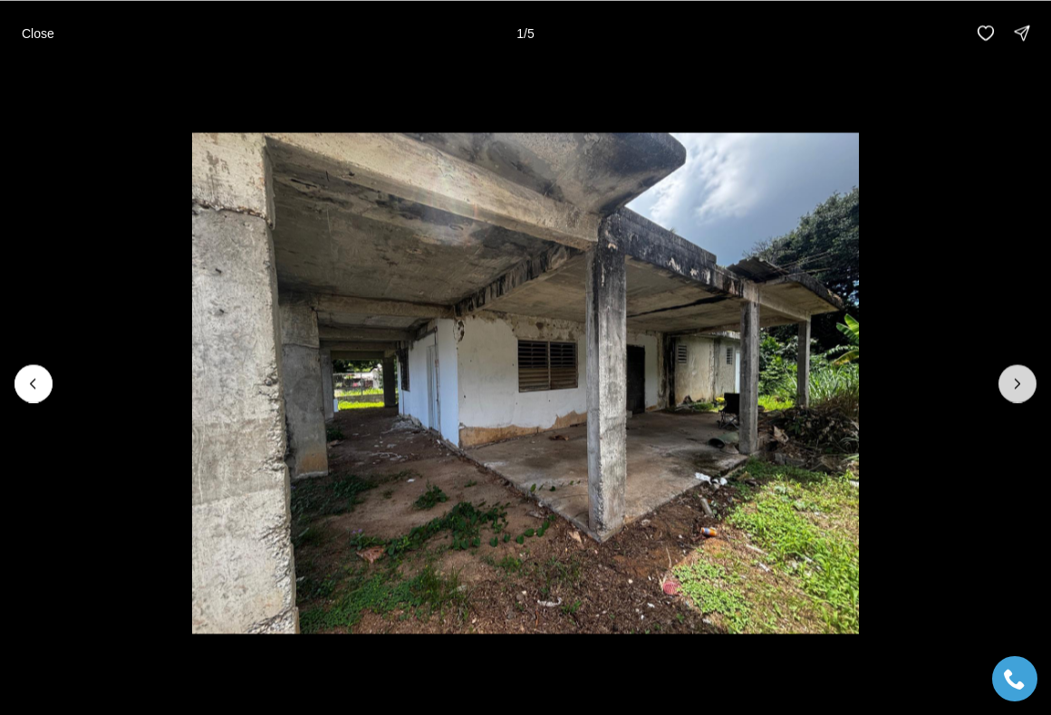
click at [1003, 390] on button "Next slide" at bounding box center [1017, 383] width 38 height 38
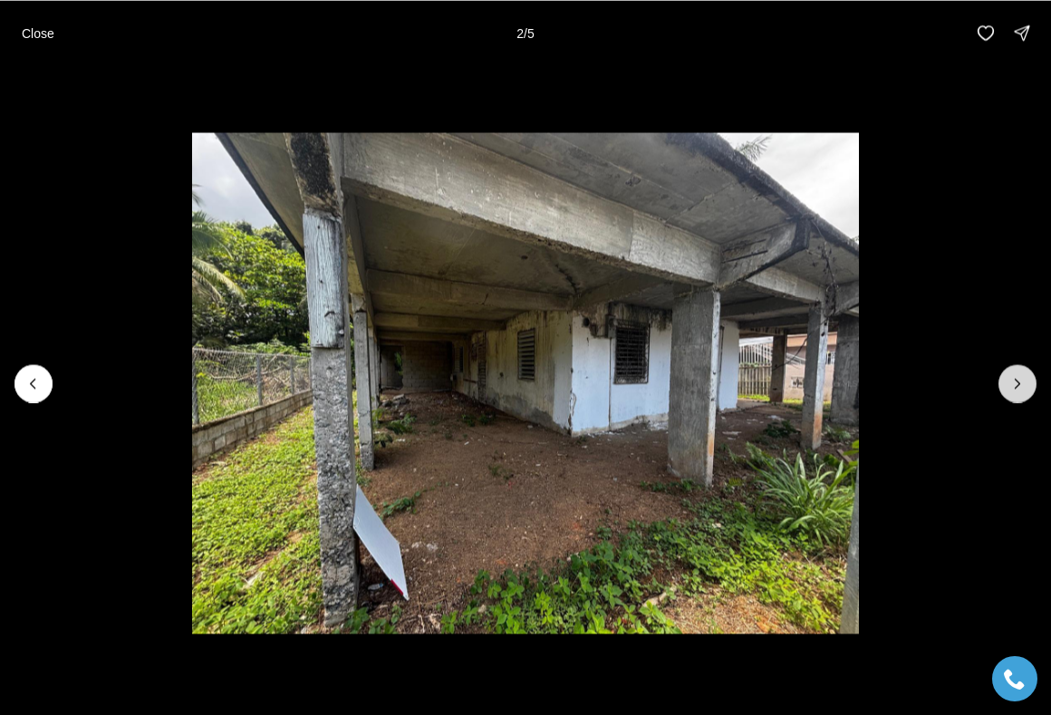
click at [1003, 390] on button "Next slide" at bounding box center [1017, 383] width 38 height 38
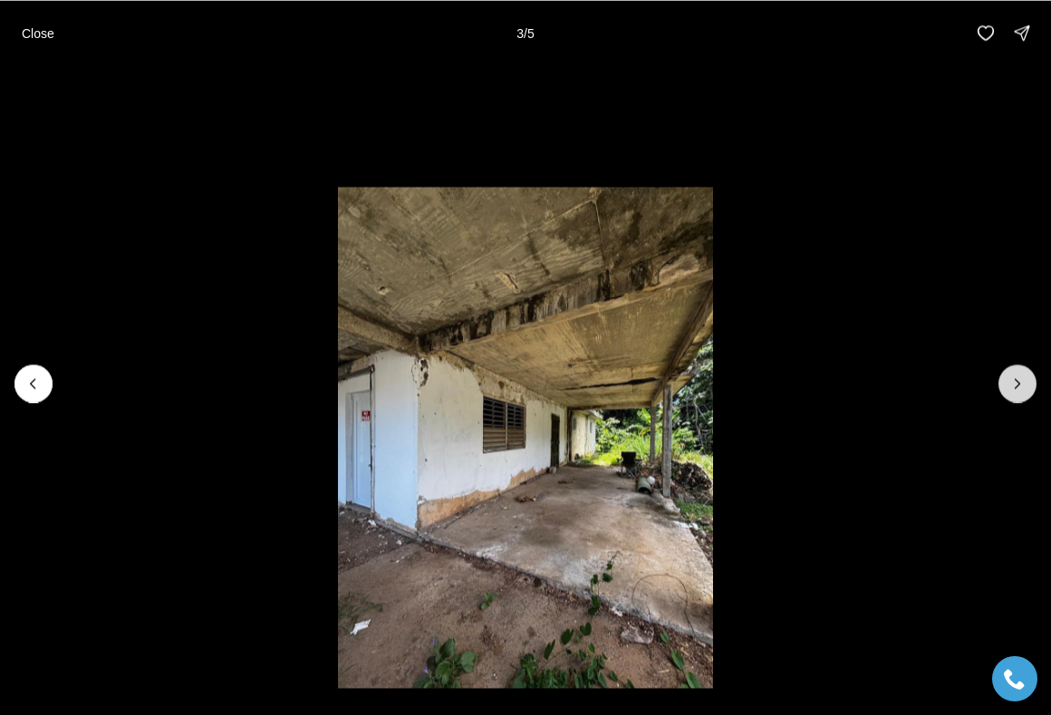
click at [1003, 390] on button "Next slide" at bounding box center [1017, 383] width 38 height 38
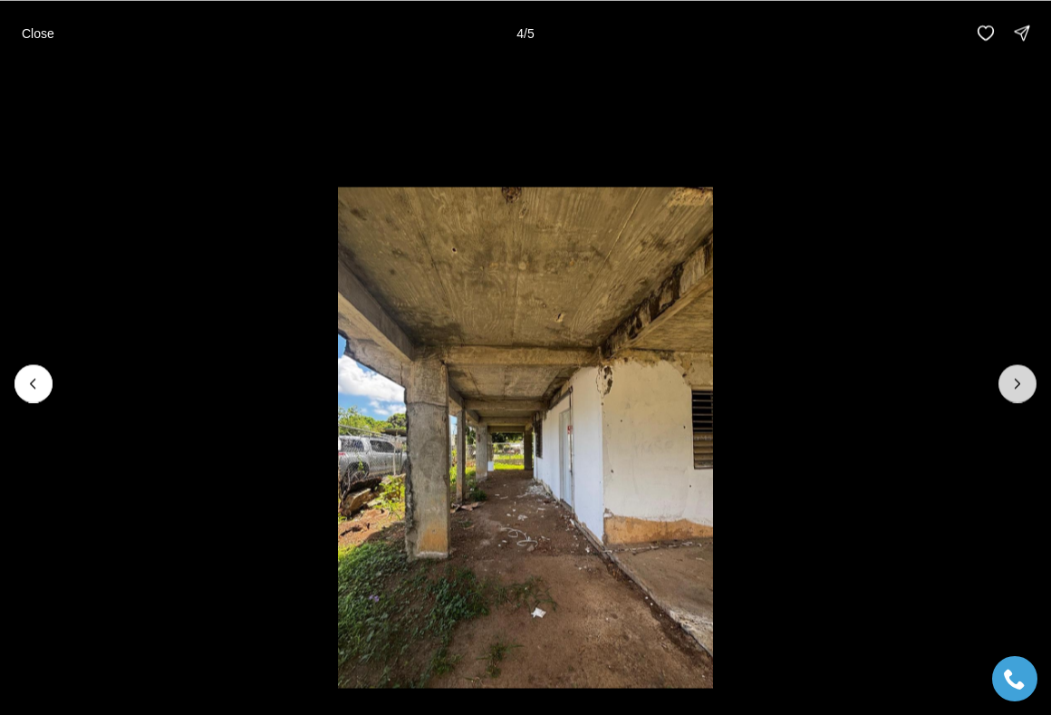
click at [1003, 390] on button "Next slide" at bounding box center [1017, 383] width 38 height 38
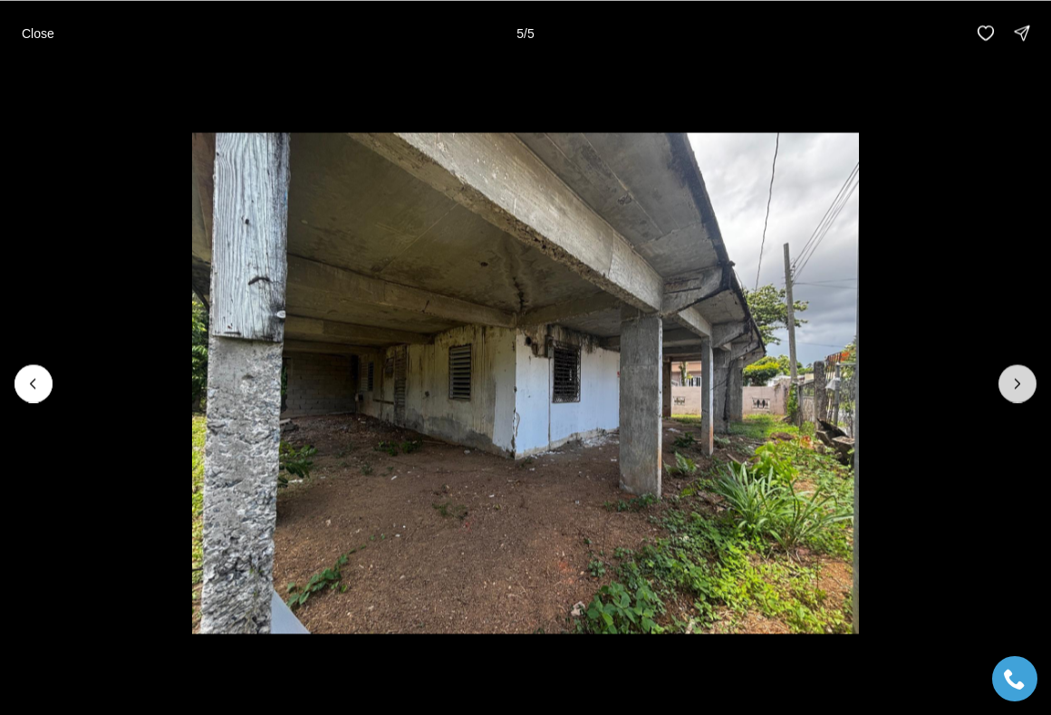
click at [1003, 390] on div at bounding box center [1017, 383] width 38 height 38
click at [1024, 390] on div at bounding box center [1017, 383] width 38 height 38
click at [1019, 384] on div at bounding box center [1017, 383] width 38 height 38
click at [41, 38] on p "Close" at bounding box center [38, 32] width 33 height 14
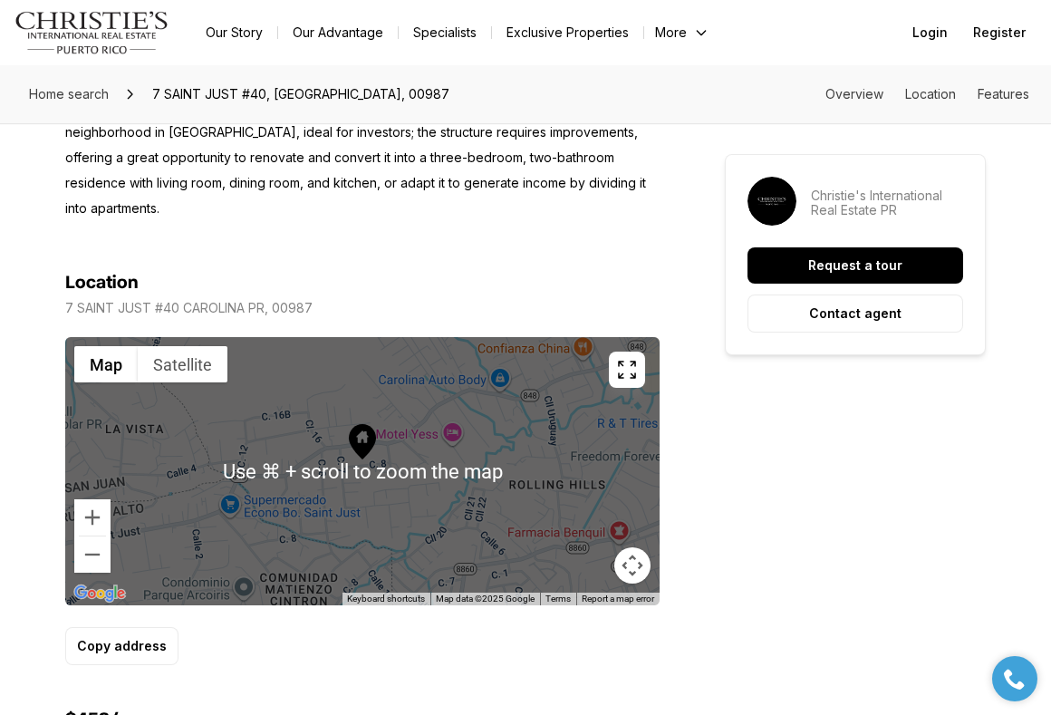
scroll to position [885, 0]
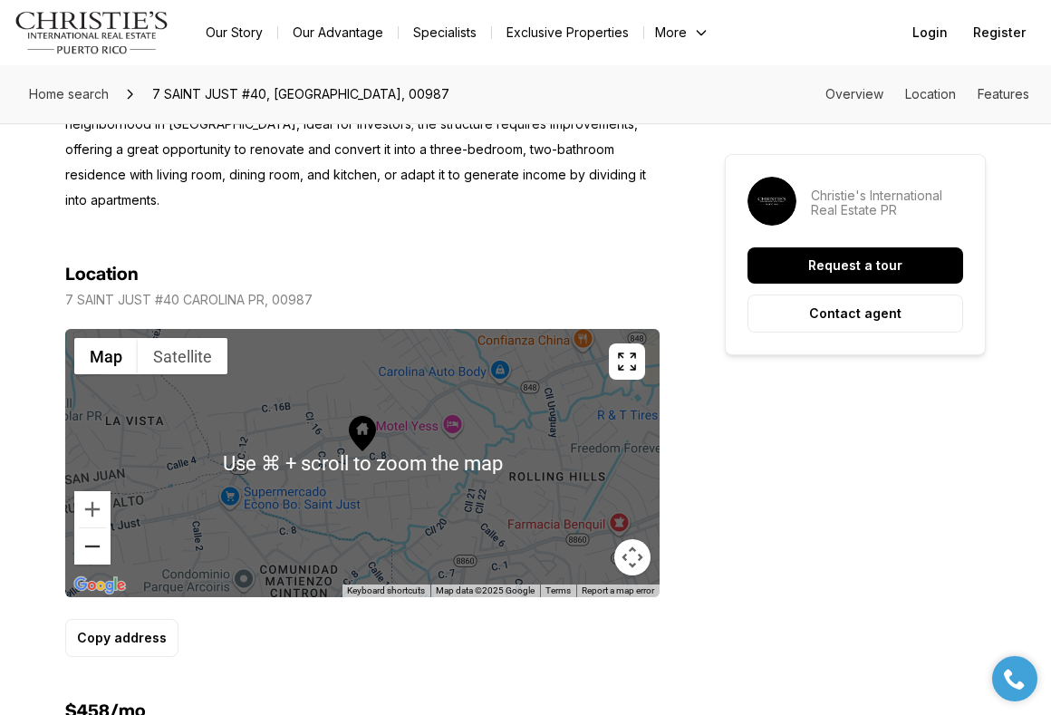
click at [105, 533] on button "Zoom out" at bounding box center [92, 546] width 36 height 36
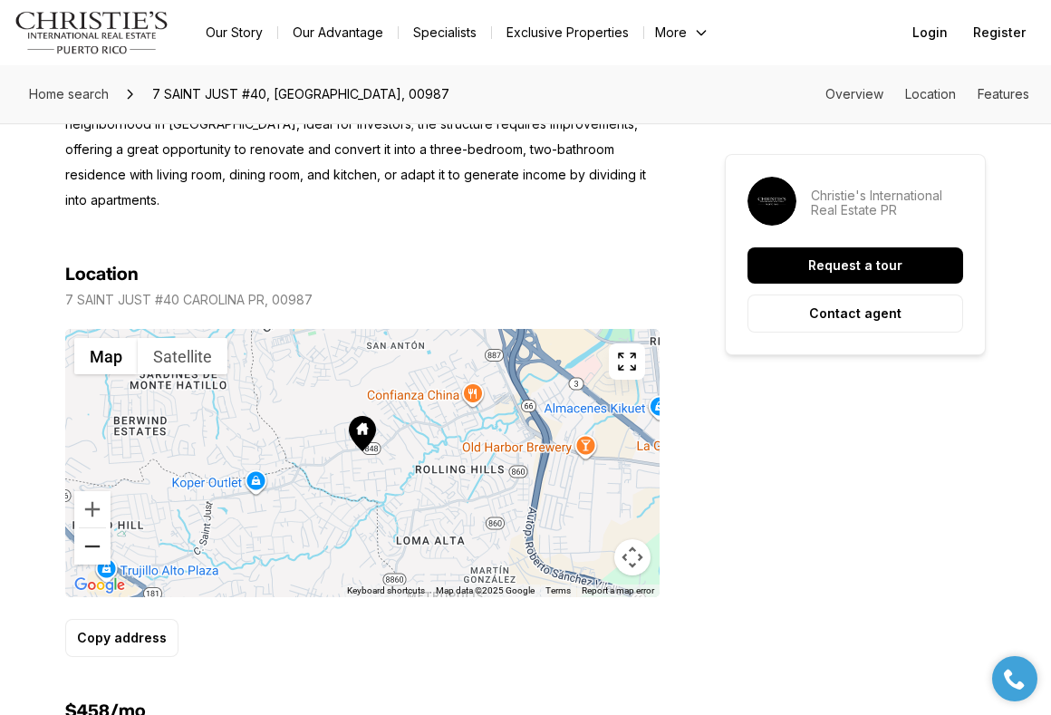
click at [104, 533] on button "Zoom out" at bounding box center [92, 546] width 36 height 36
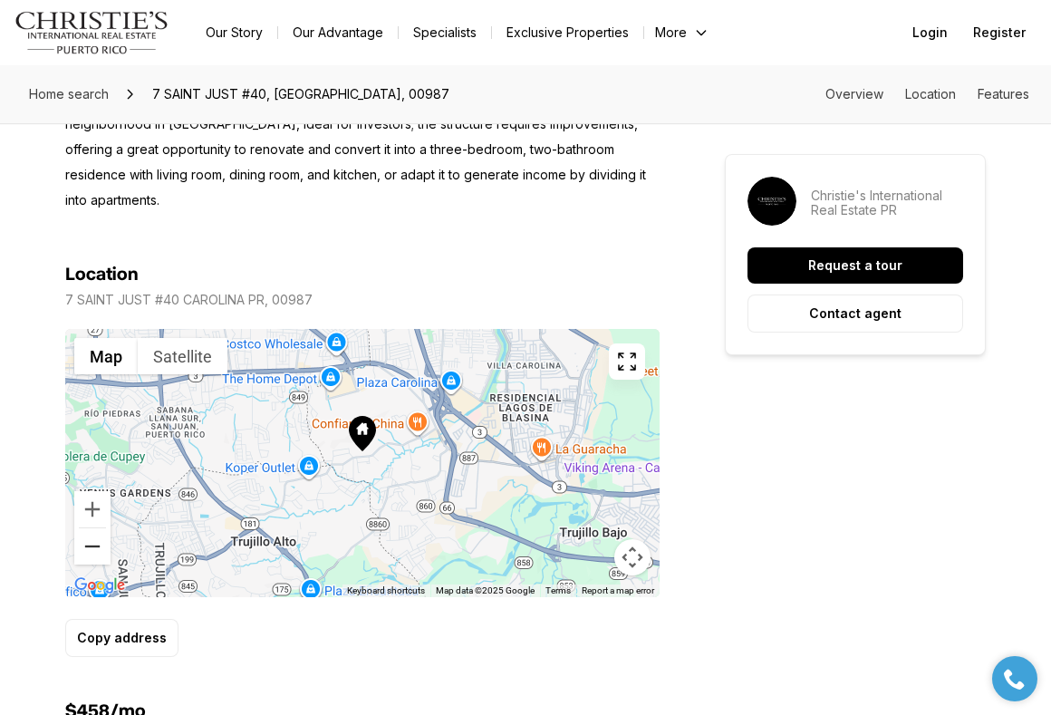
click at [104, 533] on button "Zoom out" at bounding box center [92, 546] width 36 height 36
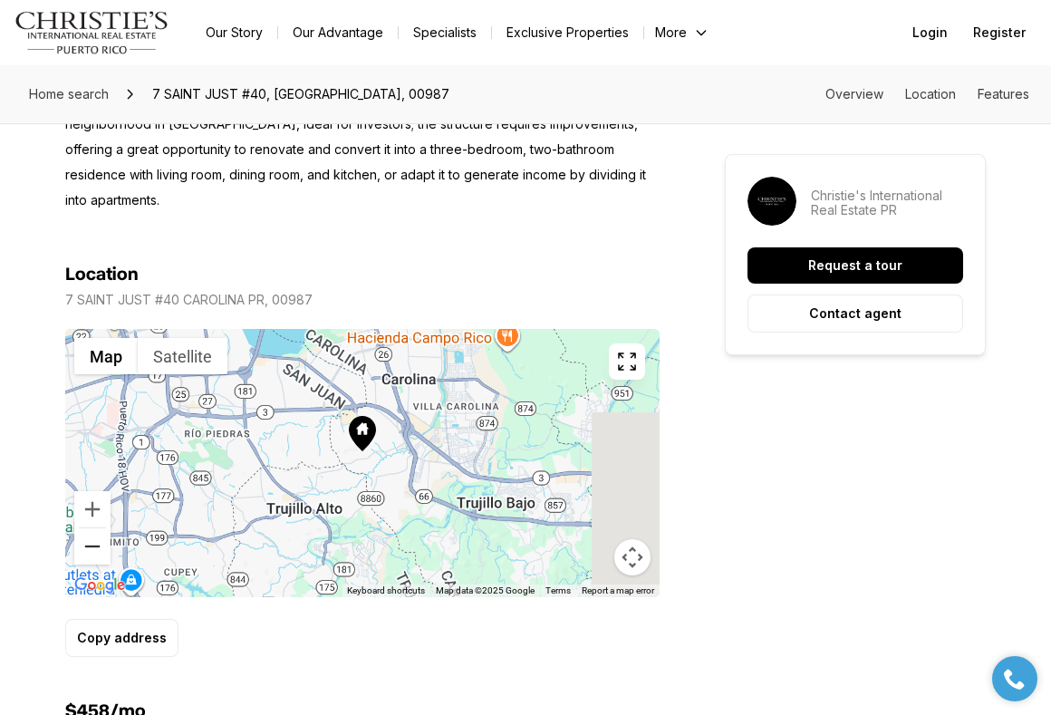
click at [104, 533] on button "Zoom out" at bounding box center [92, 546] width 36 height 36
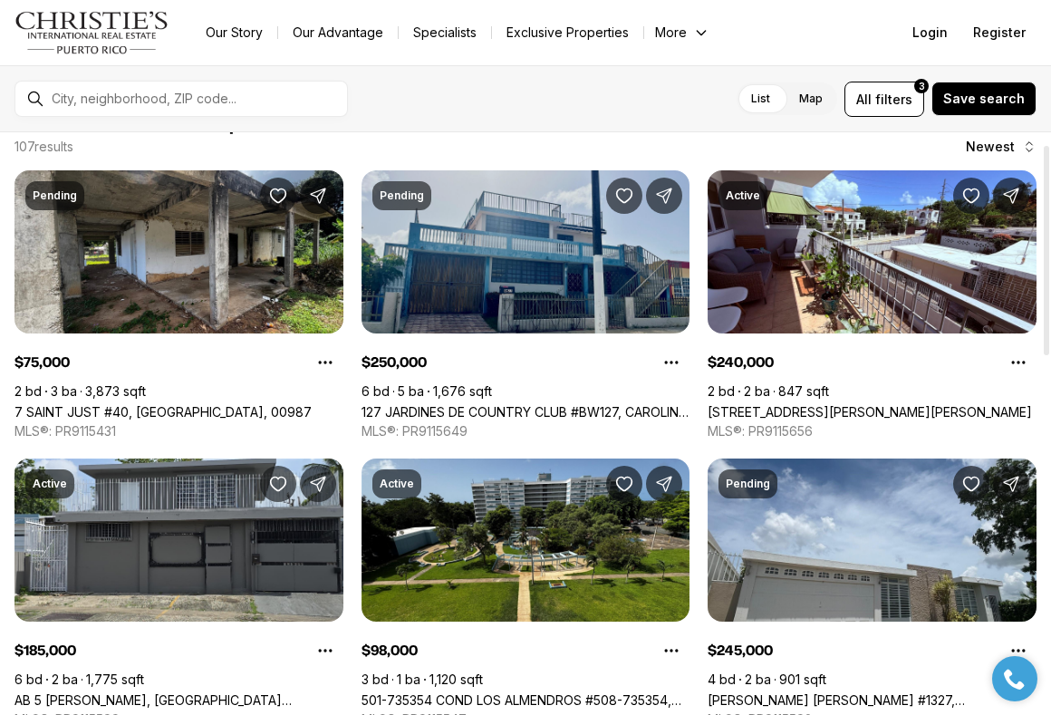
scroll to position [32, 0]
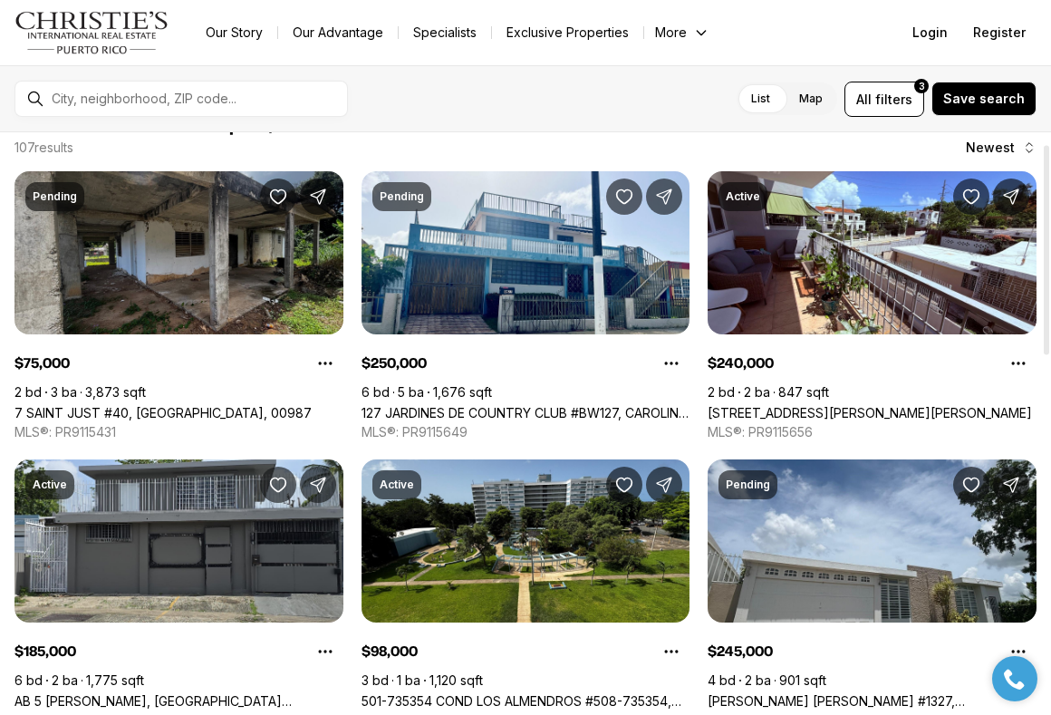
click at [245, 405] on link "7 SAINT JUST #40, [GEOGRAPHIC_DATA], 00987" at bounding box center [162, 412] width 297 height 15
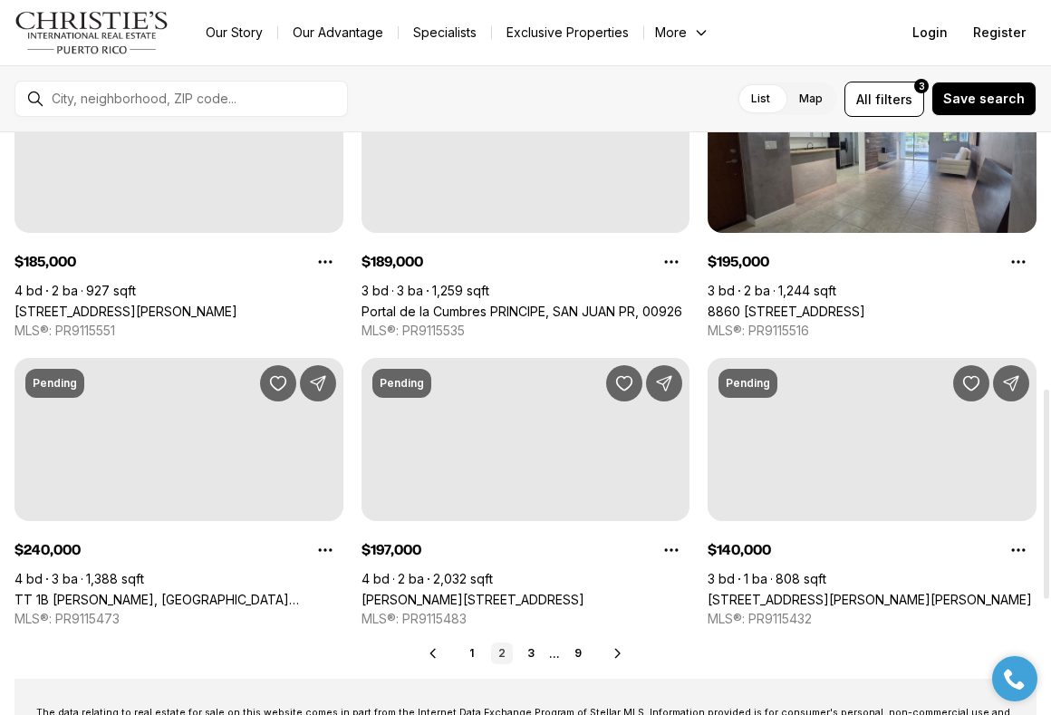
scroll to position [710, 0]
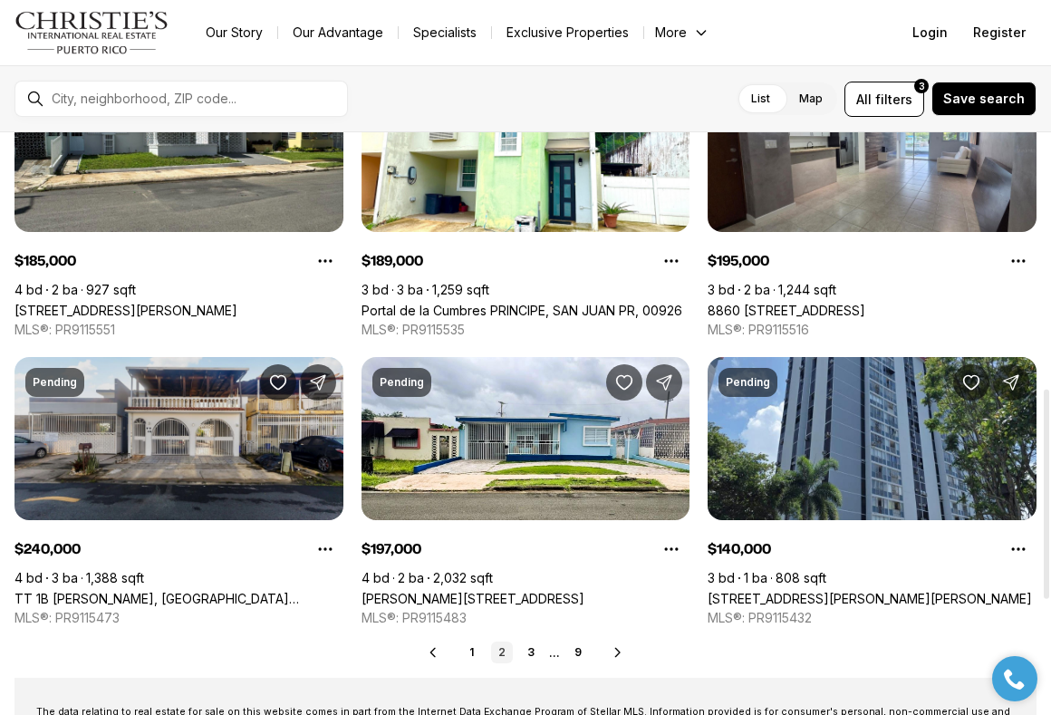
click at [201, 590] on link "TT 1B VIOLETA, SAN JUAN PR, 00926" at bounding box center [178, 597] width 329 height 15
